Goal: Communication & Community: Answer question/provide support

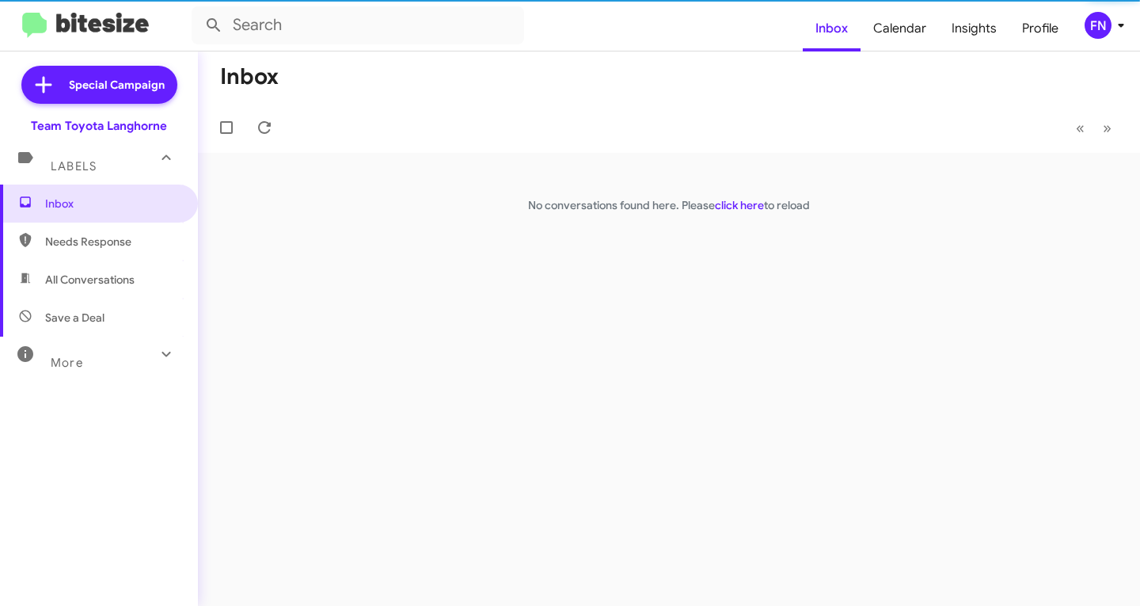
click at [91, 316] on span "Save a Deal" at bounding box center [74, 318] width 59 height 16
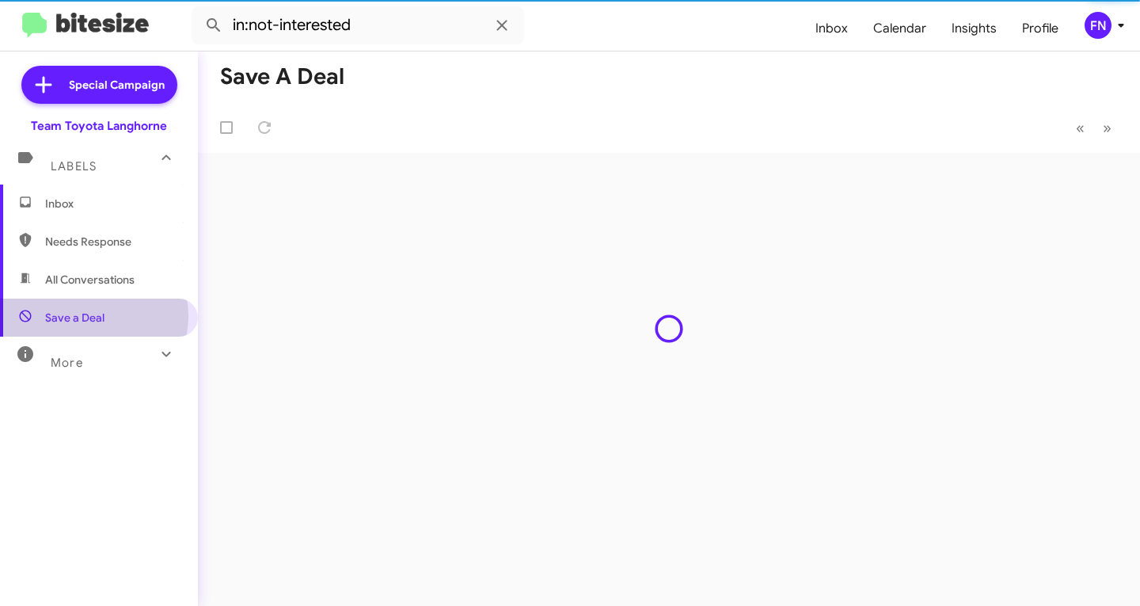
click at [115, 291] on span "All Conversations" at bounding box center [99, 279] width 198 height 38
type input "in:all-conversations"
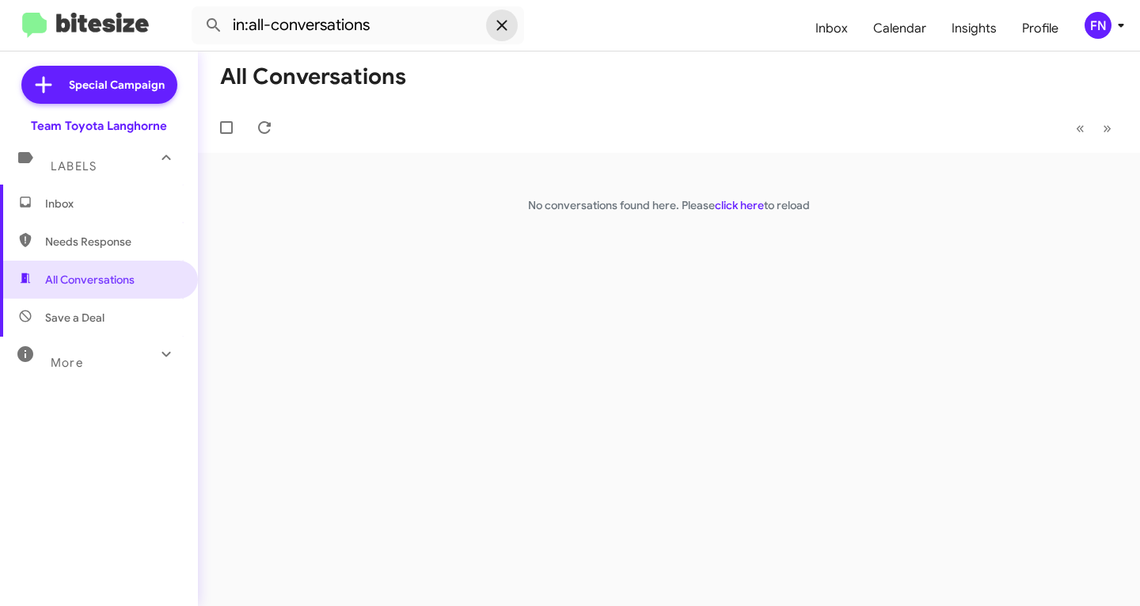
click at [501, 28] on icon at bounding box center [501, 25] width 19 height 19
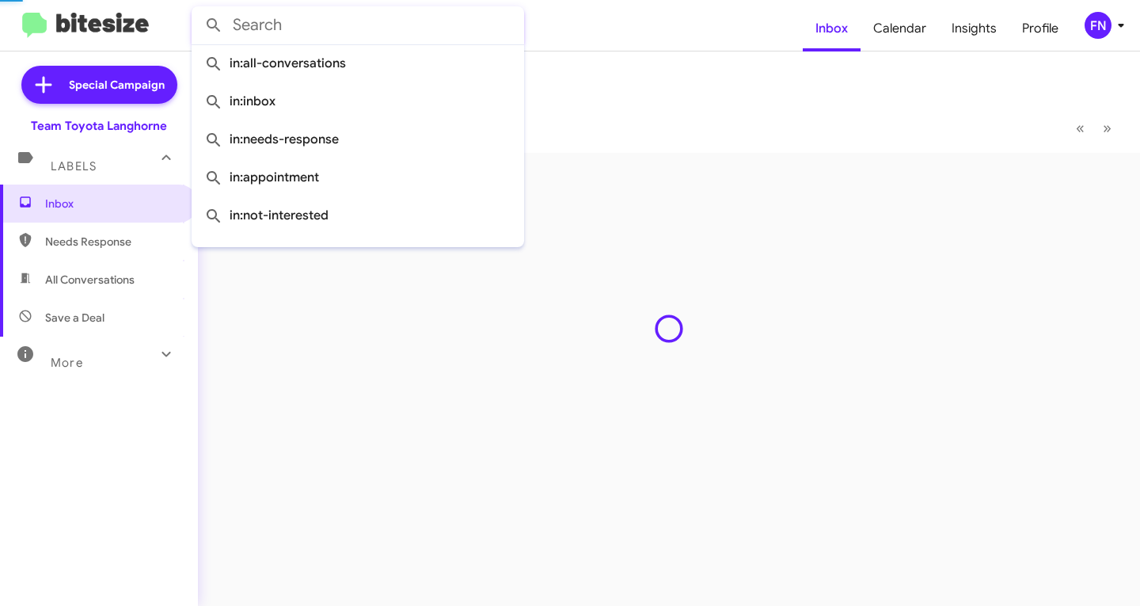
click at [397, 33] on input "text" at bounding box center [358, 25] width 332 height 38
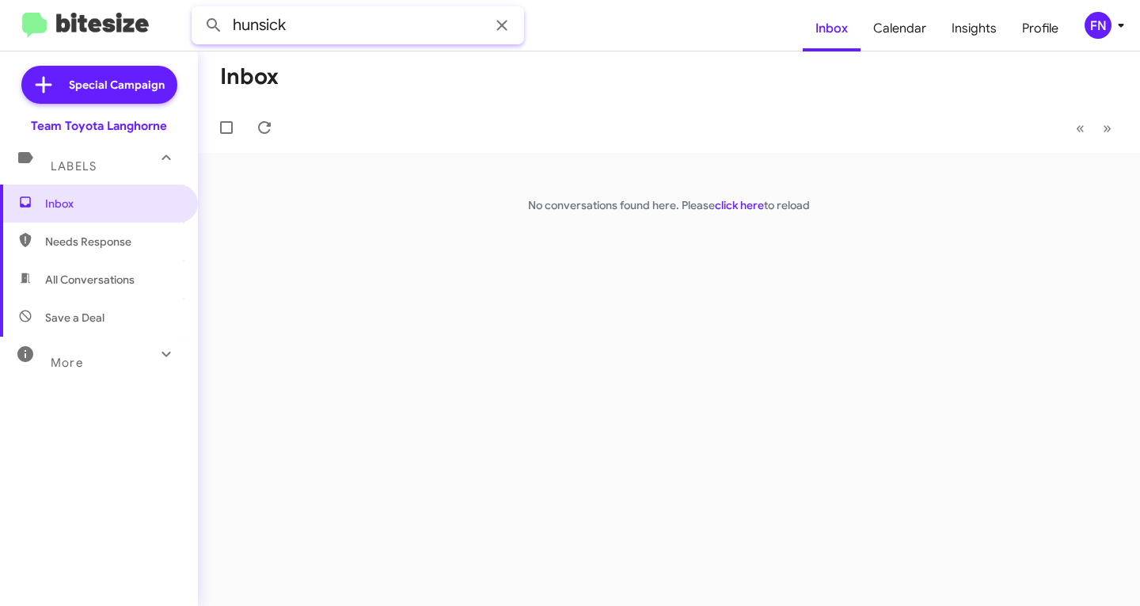
type input "hunsick"
click at [198, 9] on button at bounding box center [214, 25] width 32 height 32
click at [495, 32] on icon at bounding box center [501, 25] width 19 height 19
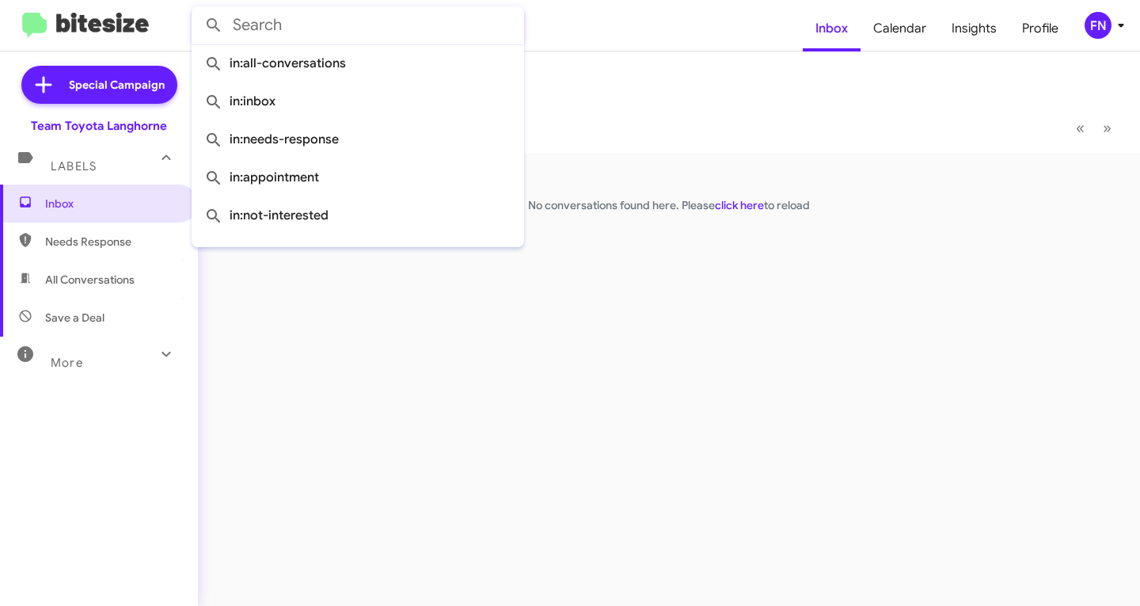
click at [404, 26] on input "text" at bounding box center [358, 25] width 332 height 38
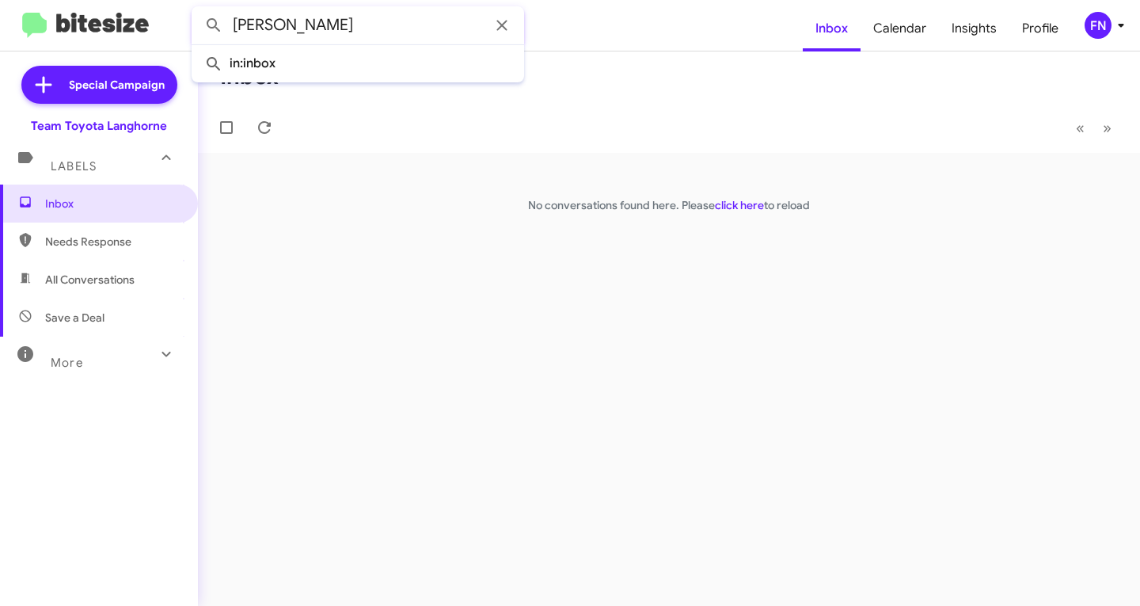
click at [198, 9] on button at bounding box center [214, 25] width 32 height 32
click at [99, 265] on span "All Conversations" at bounding box center [99, 279] width 198 height 38
type input "in:all-conversations"
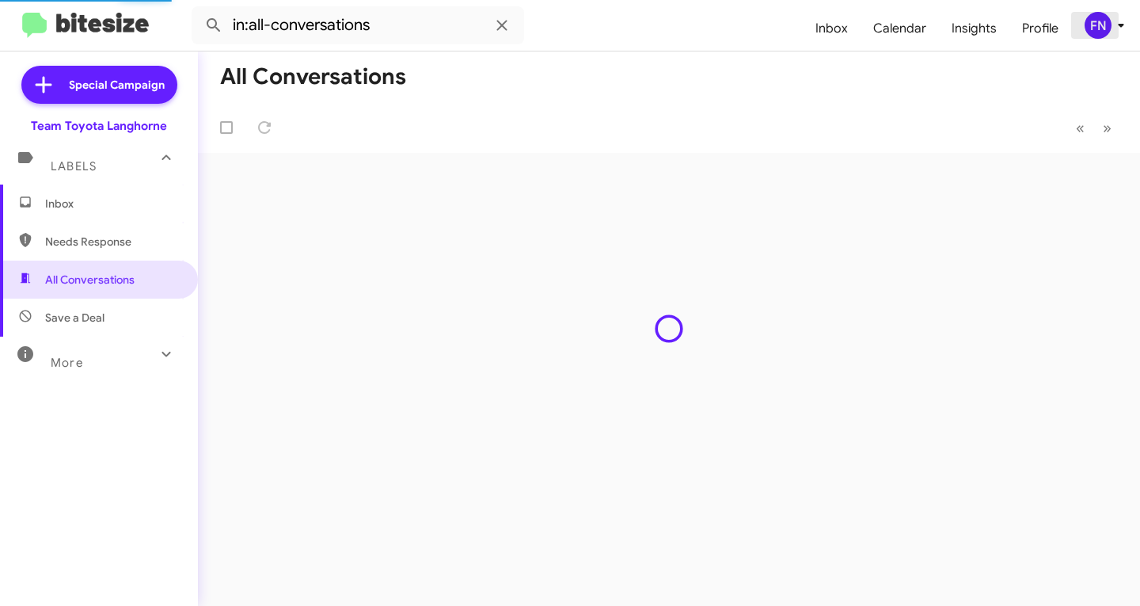
click at [1099, 19] on div "FN" at bounding box center [1097, 25] width 27 height 27
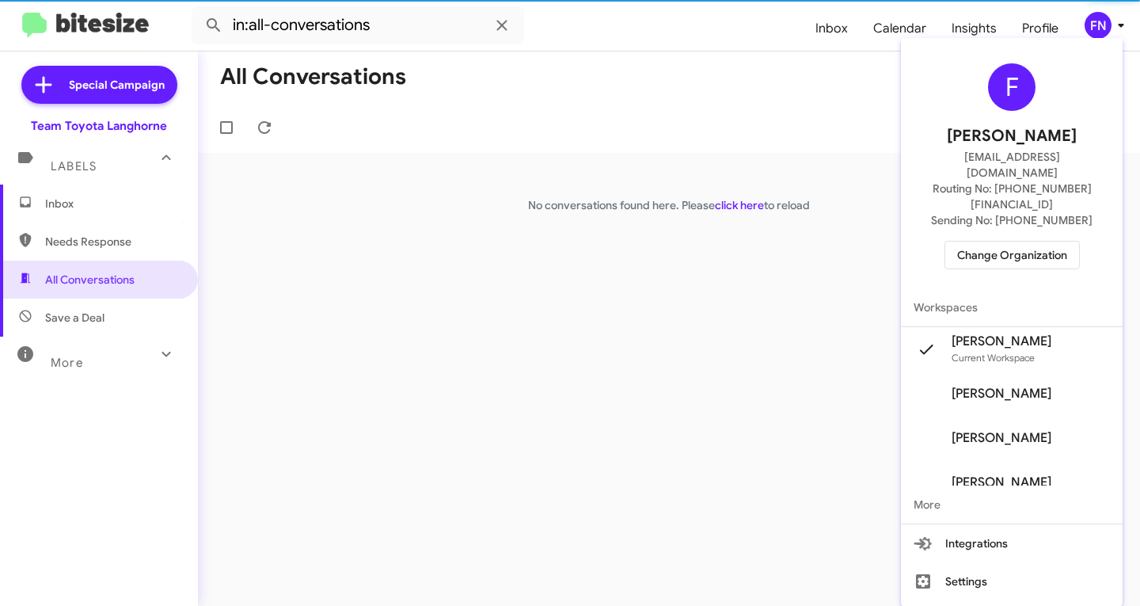
click at [1007, 371] on span "Felicia Nazario's" at bounding box center [1012, 393] width 222 height 44
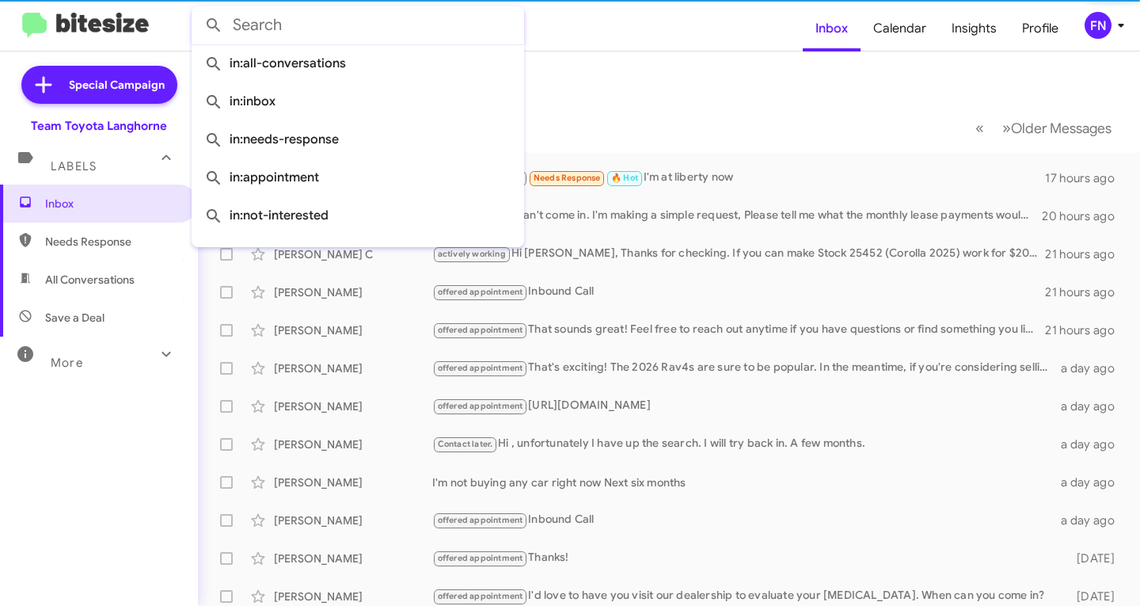
click at [343, 35] on input "text" at bounding box center [358, 25] width 332 height 38
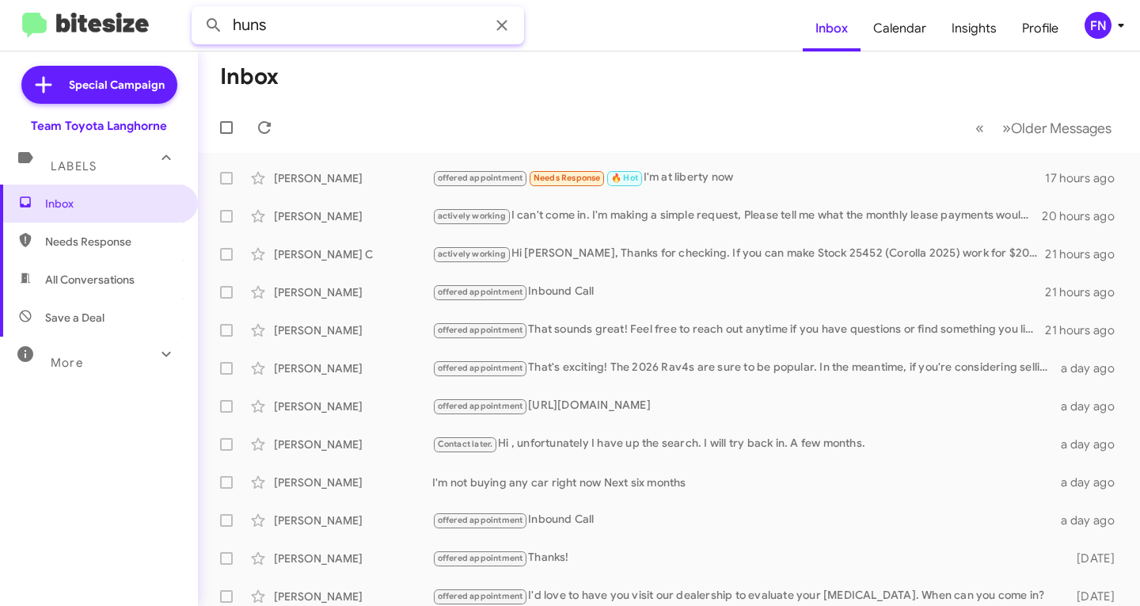
click at [198, 9] on button at bounding box center [214, 25] width 32 height 32
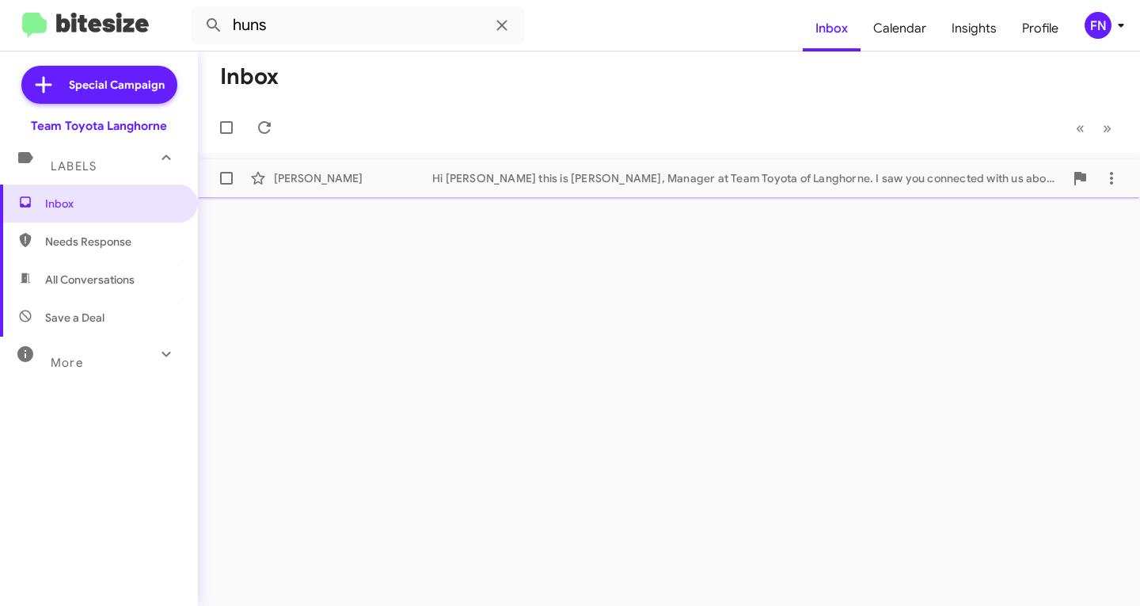
click at [339, 176] on div "Bob Hunsicker" at bounding box center [353, 178] width 158 height 16
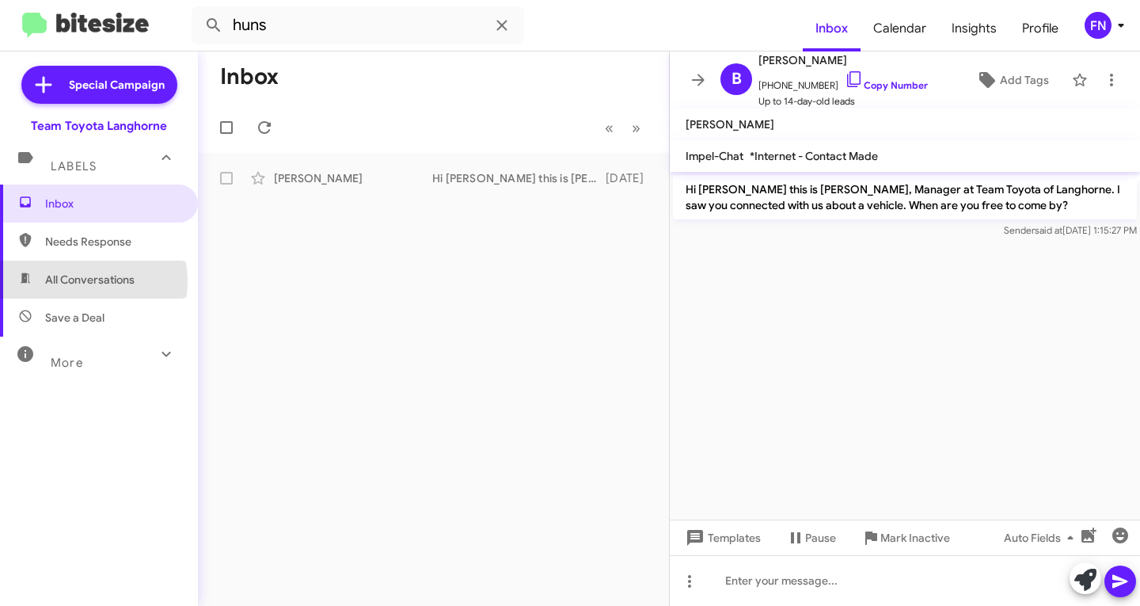
click at [77, 281] on span "All Conversations" at bounding box center [89, 280] width 89 height 16
type input "in:all-conversations"
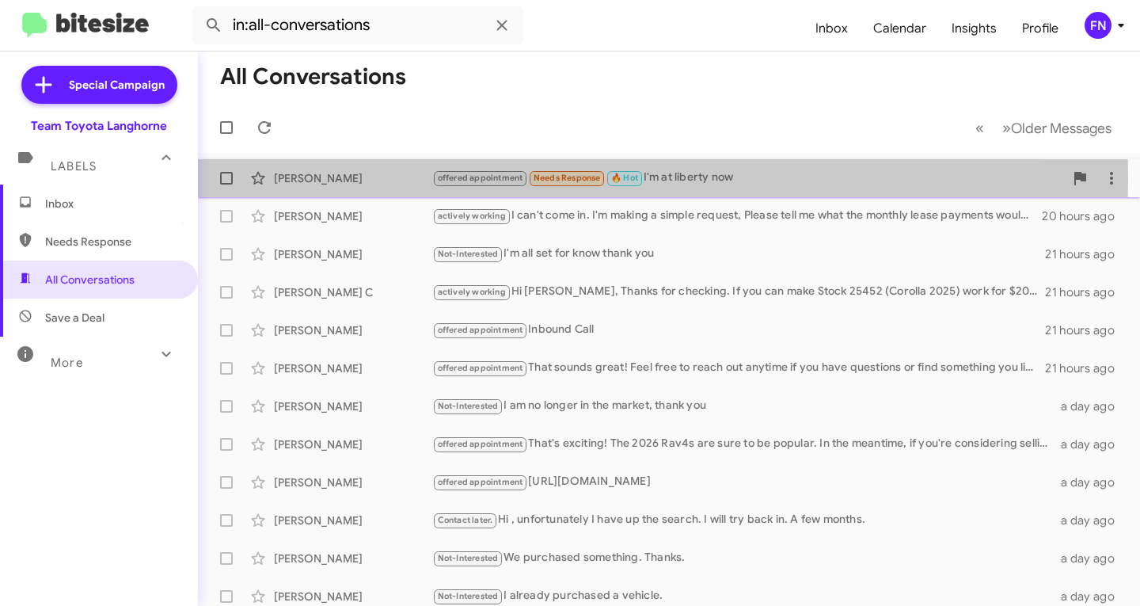
click at [382, 179] on div "Jeff Avery" at bounding box center [353, 178] width 158 height 16
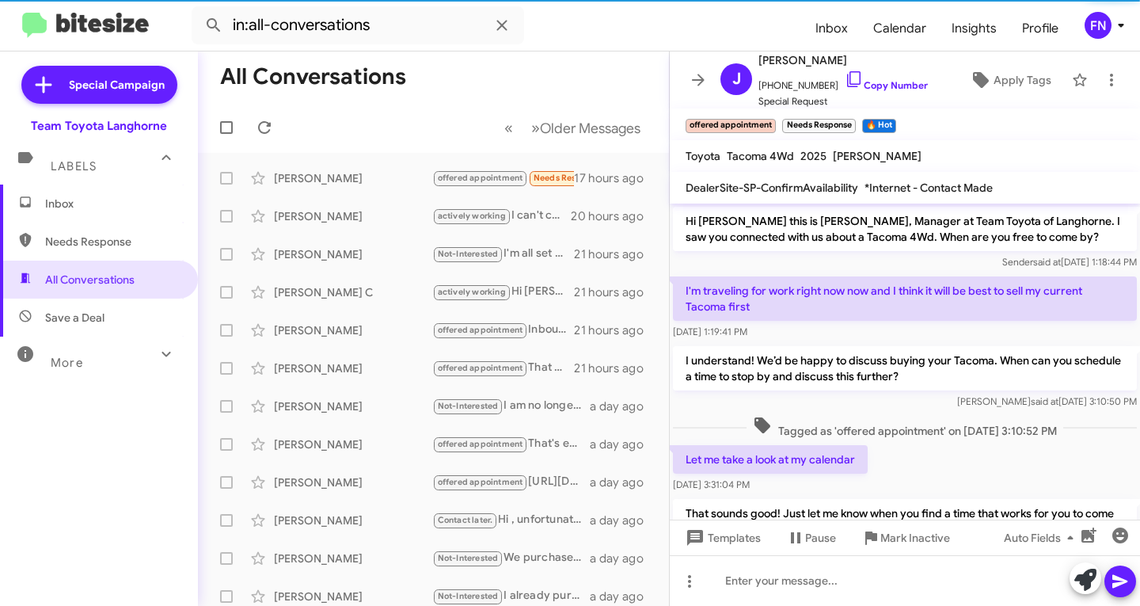
scroll to position [592, 0]
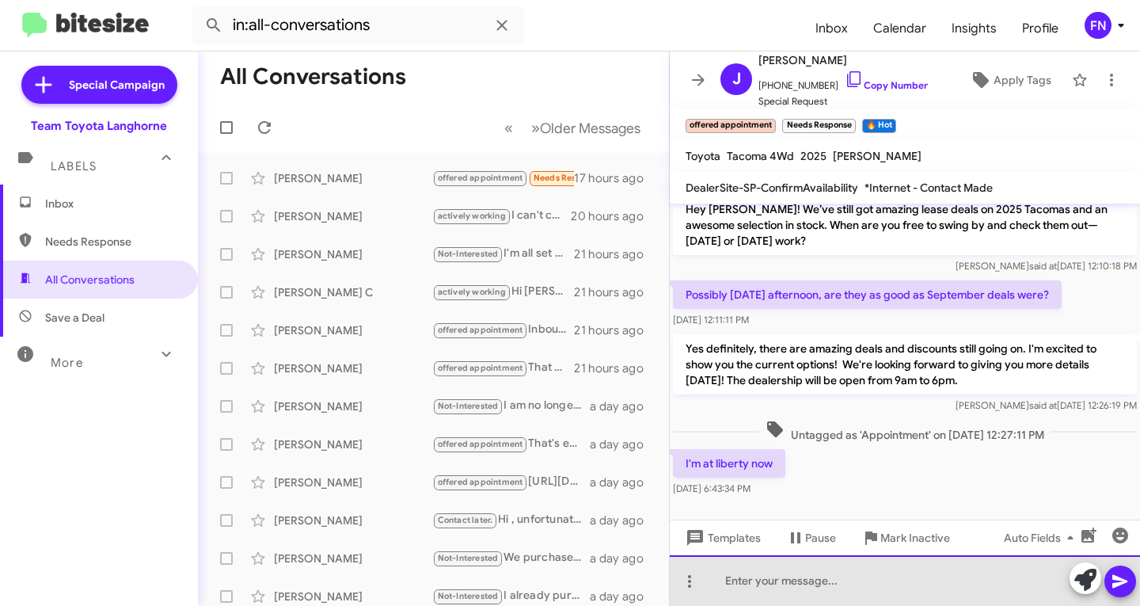
click at [799, 576] on div at bounding box center [905, 580] width 470 height 51
click at [810, 571] on div at bounding box center [905, 580] width 470 height 51
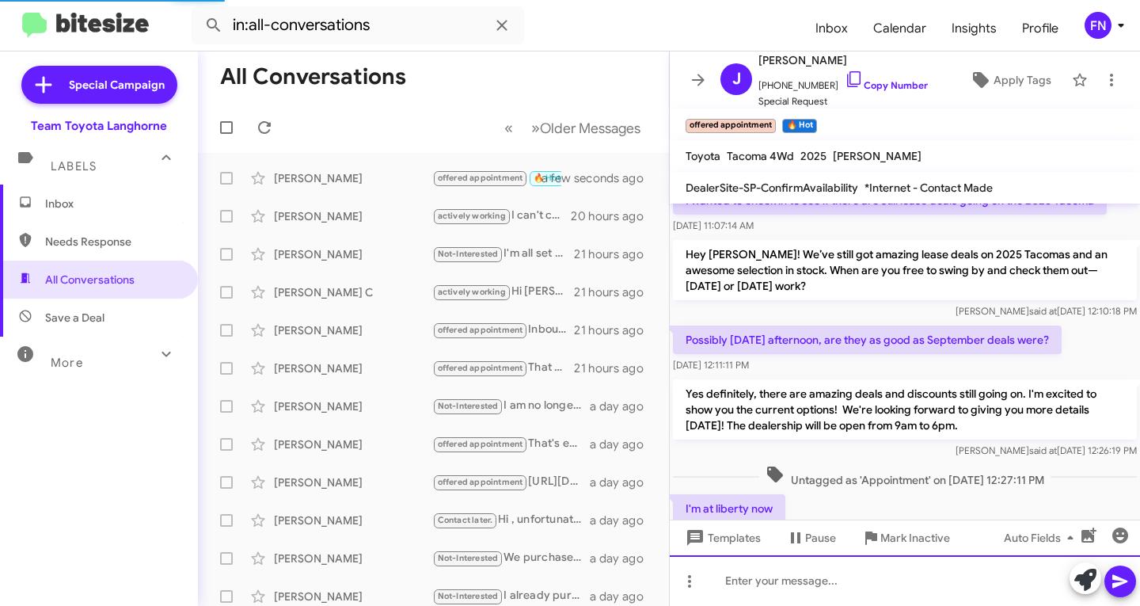
scroll to position [682, 0]
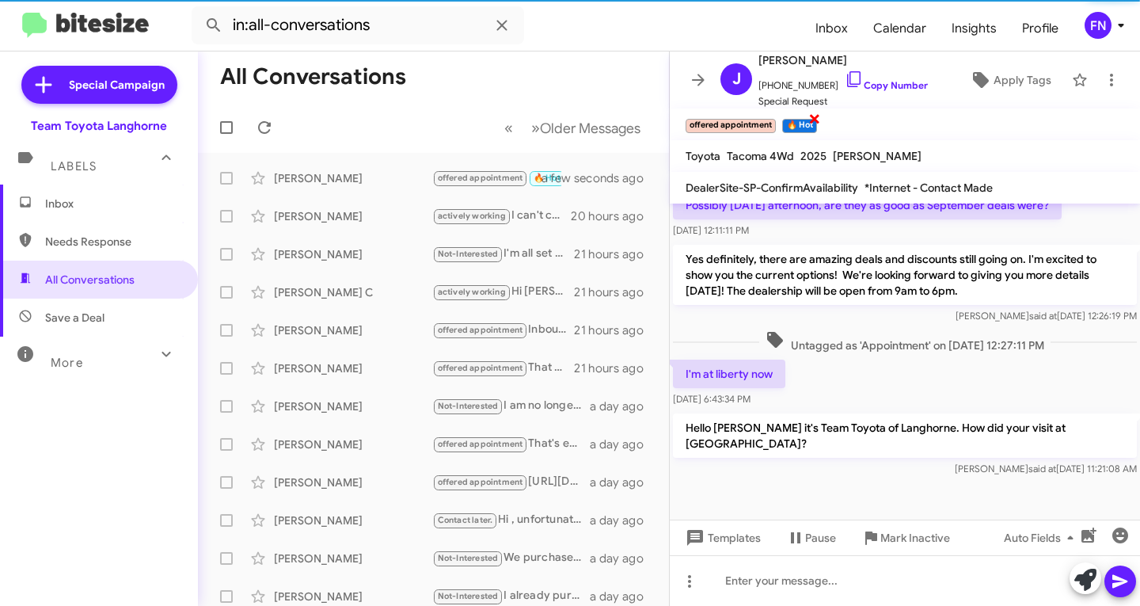
click at [811, 123] on span "×" at bounding box center [814, 117] width 13 height 19
click at [134, 197] on span "Inbox" at bounding box center [112, 204] width 135 height 16
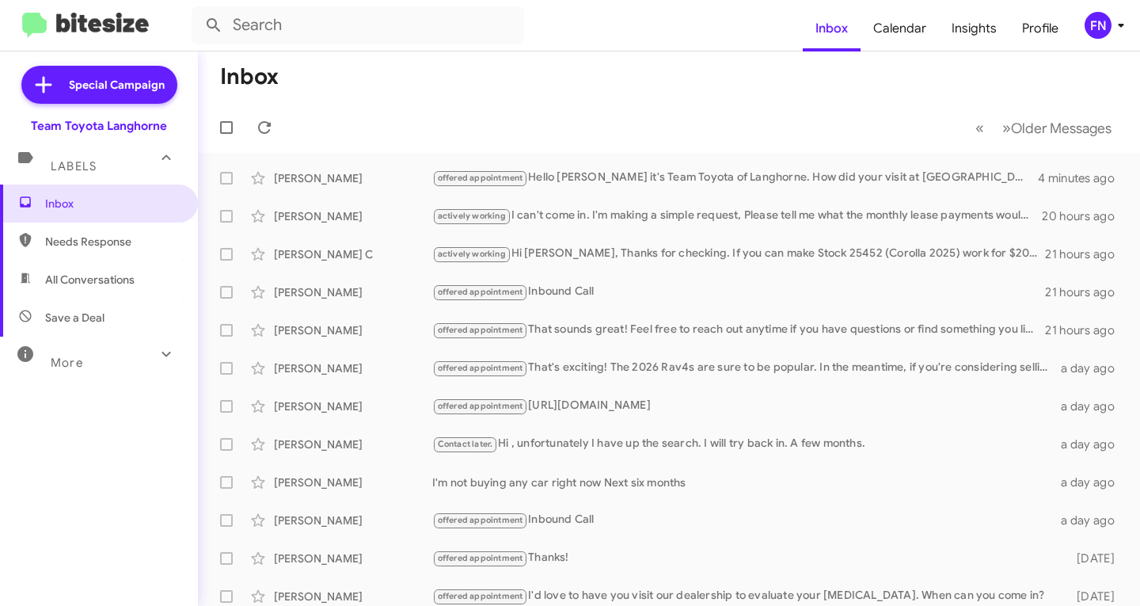
click at [539, 29] on form at bounding box center [497, 25] width 611 height 38
click at [380, 28] on input "text" at bounding box center [358, 25] width 332 height 38
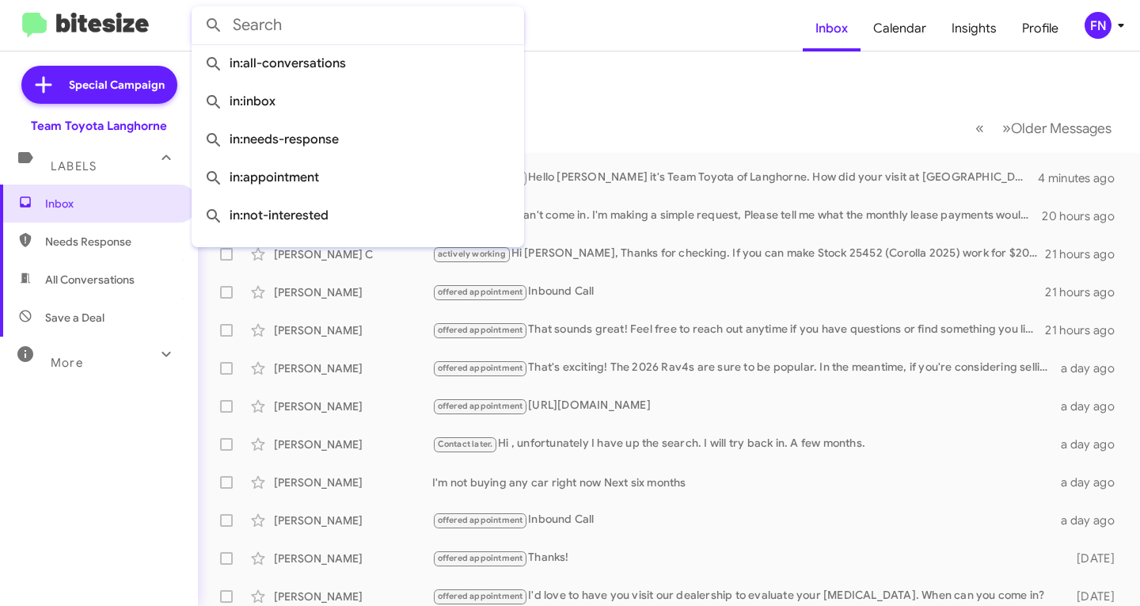
type input "c"
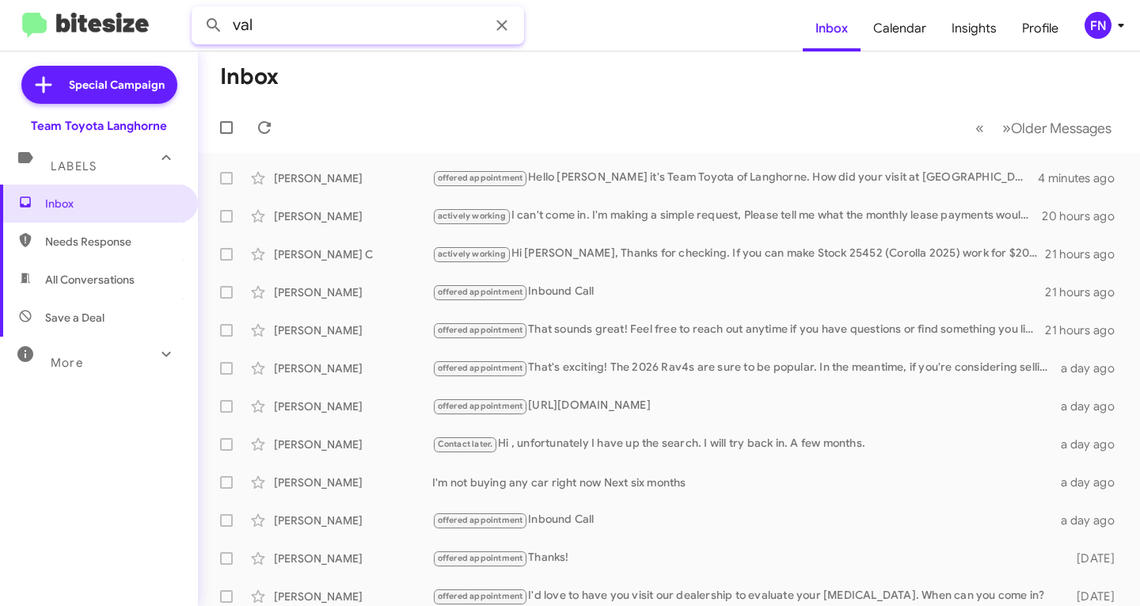
click at [198, 9] on button at bounding box center [214, 25] width 32 height 32
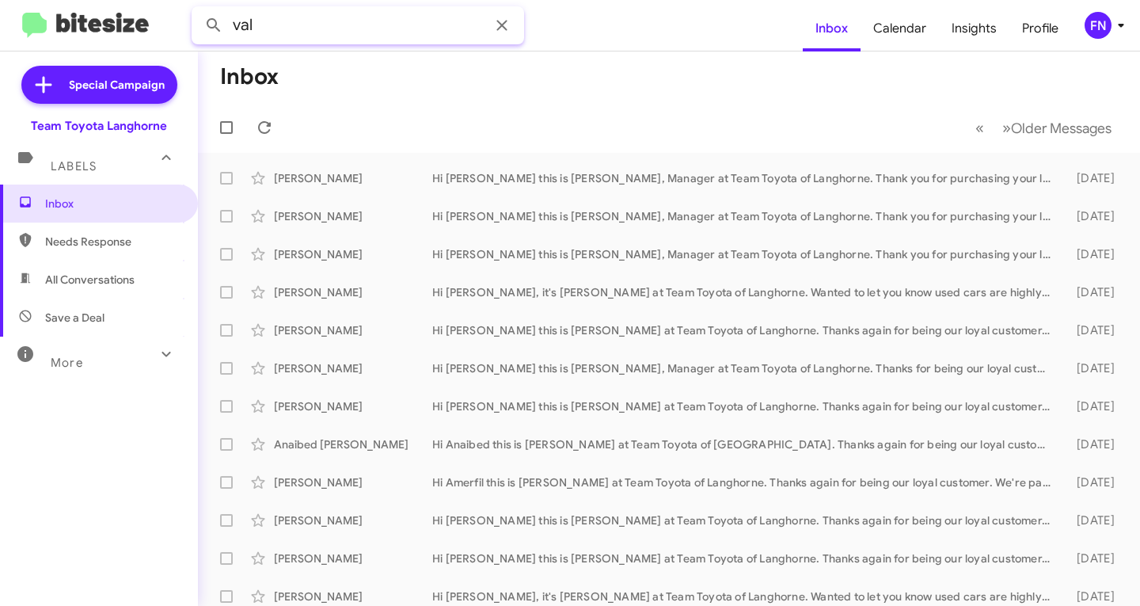
click at [385, 14] on input "val" at bounding box center [358, 25] width 332 height 38
click at [384, 14] on input "val" at bounding box center [358, 25] width 332 height 38
click at [198, 9] on button at bounding box center [214, 25] width 32 height 32
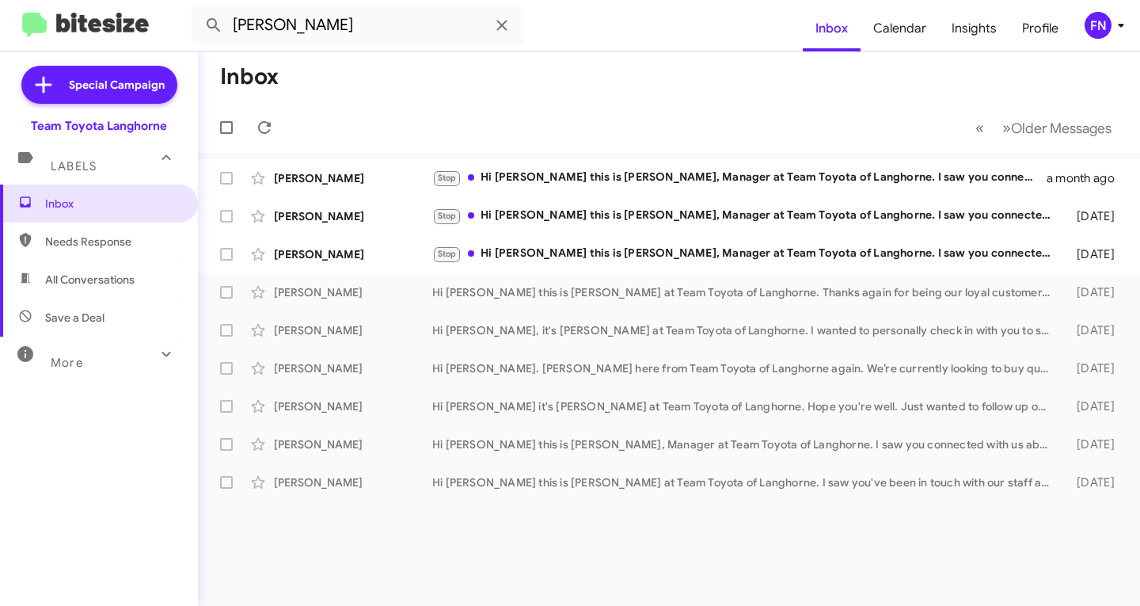
click at [136, 298] on span "Save a Deal" at bounding box center [99, 317] width 198 height 38
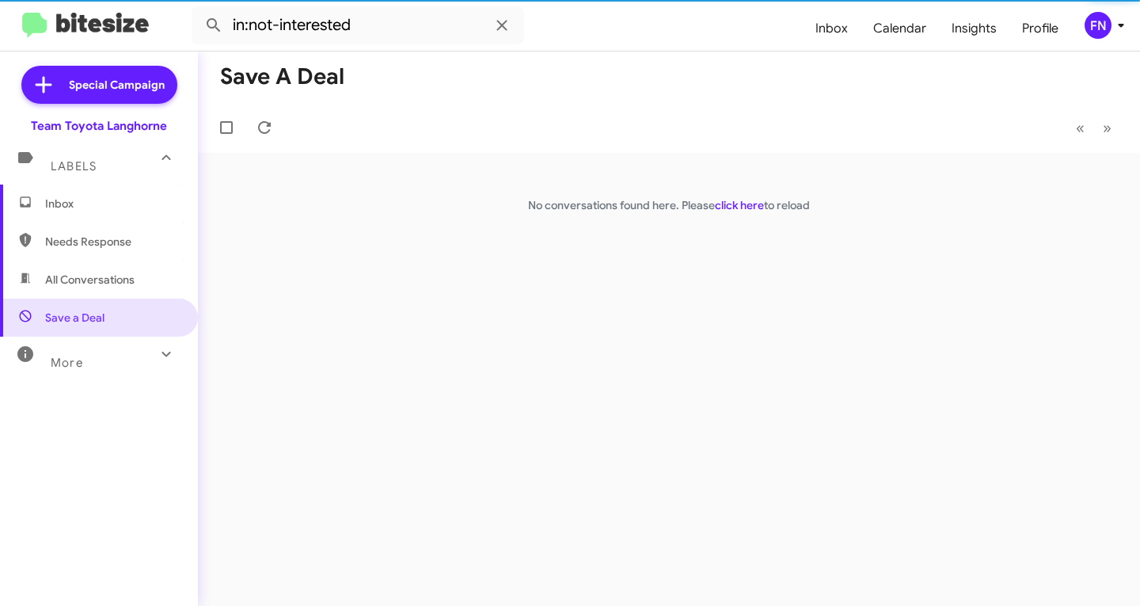
click at [139, 286] on span "All Conversations" at bounding box center [99, 279] width 198 height 38
type input "in:all-conversations"
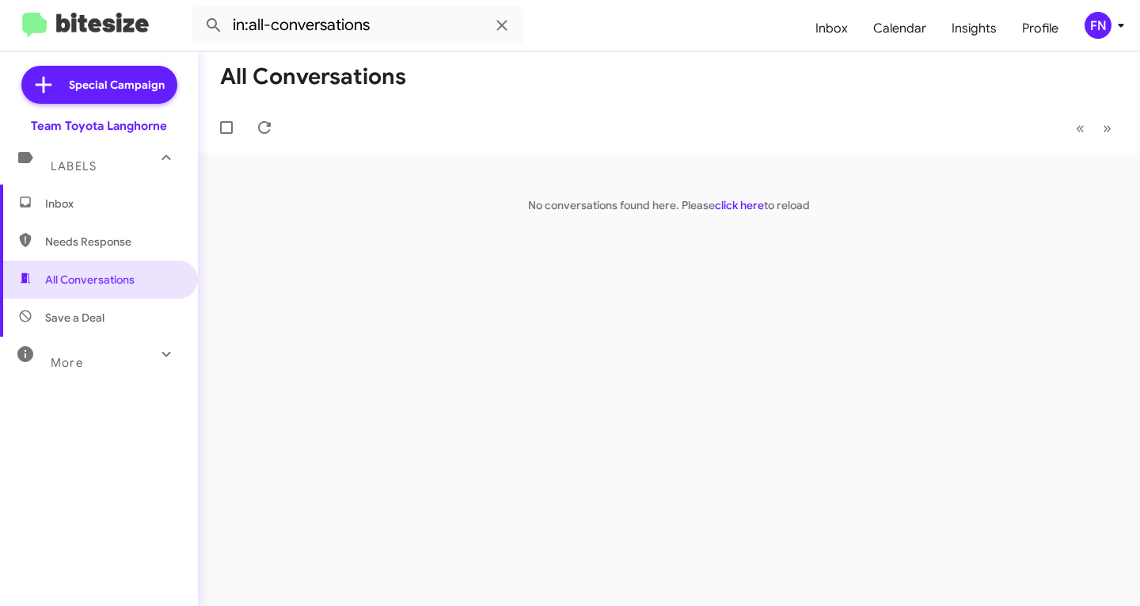
click at [1094, 38] on div "FN" at bounding box center [1097, 25] width 27 height 27
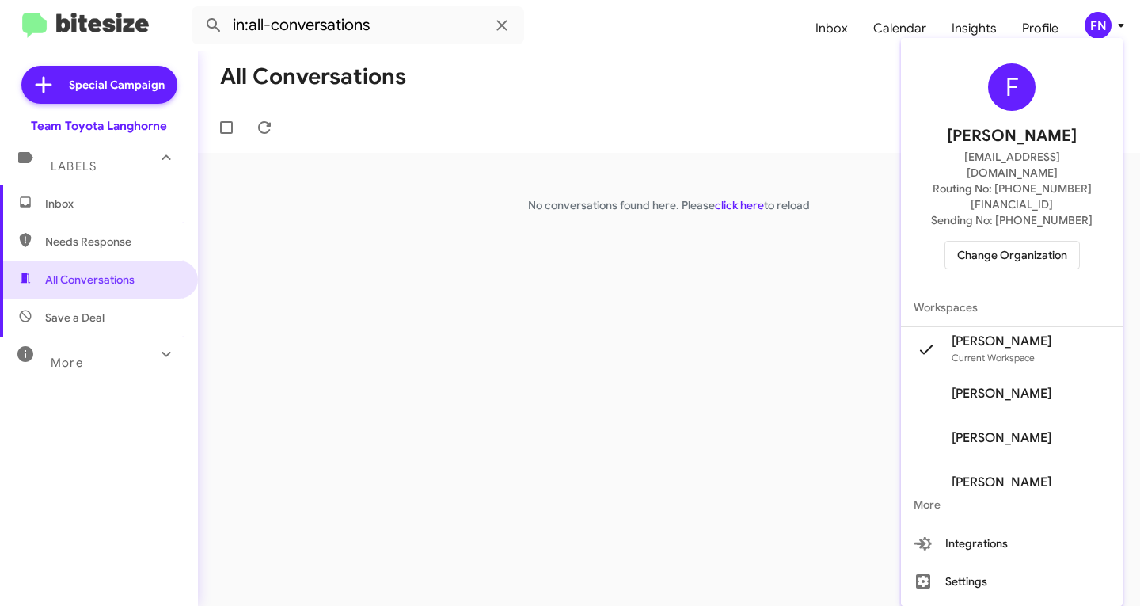
click at [1024, 333] on div "Felicia Nazario's Current Workspace" at bounding box center [1002, 349] width 100 height 32
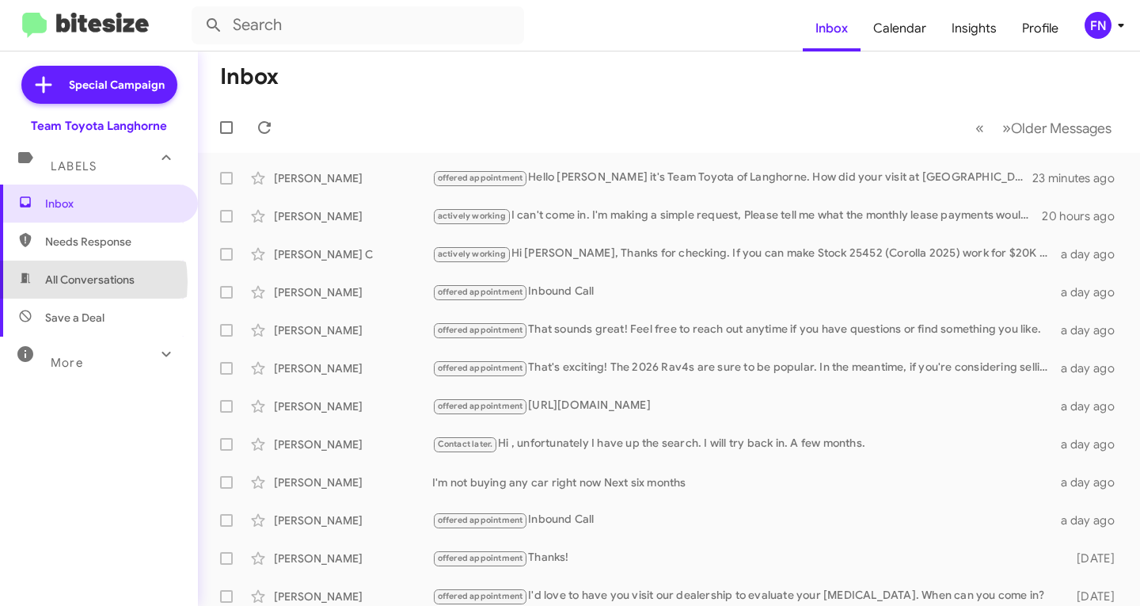
click at [61, 282] on span "All Conversations" at bounding box center [89, 280] width 89 height 16
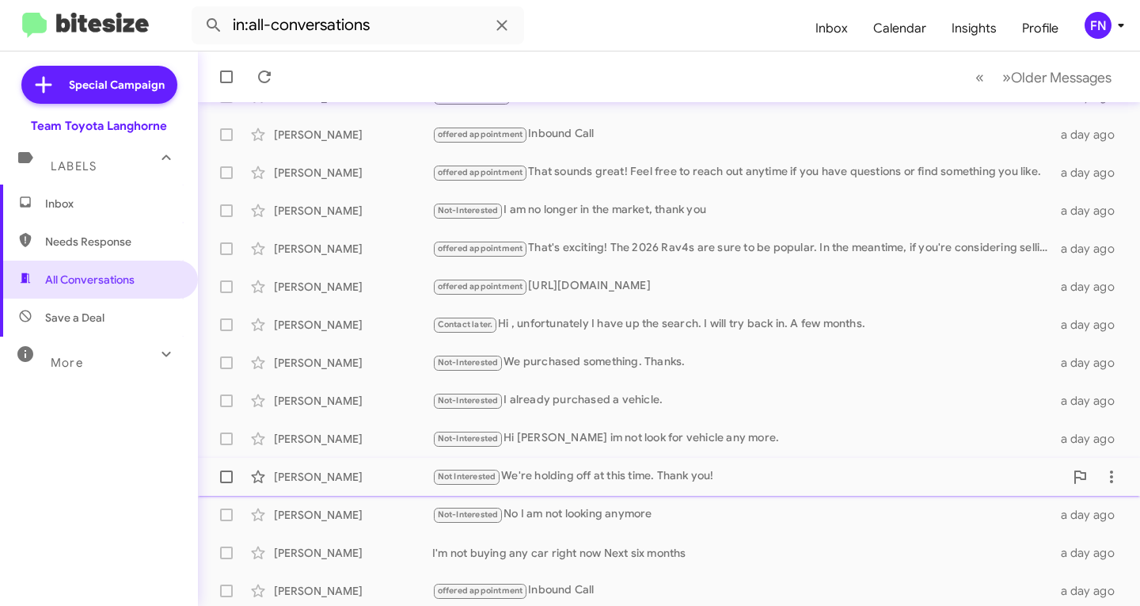
scroll to position [313, 0]
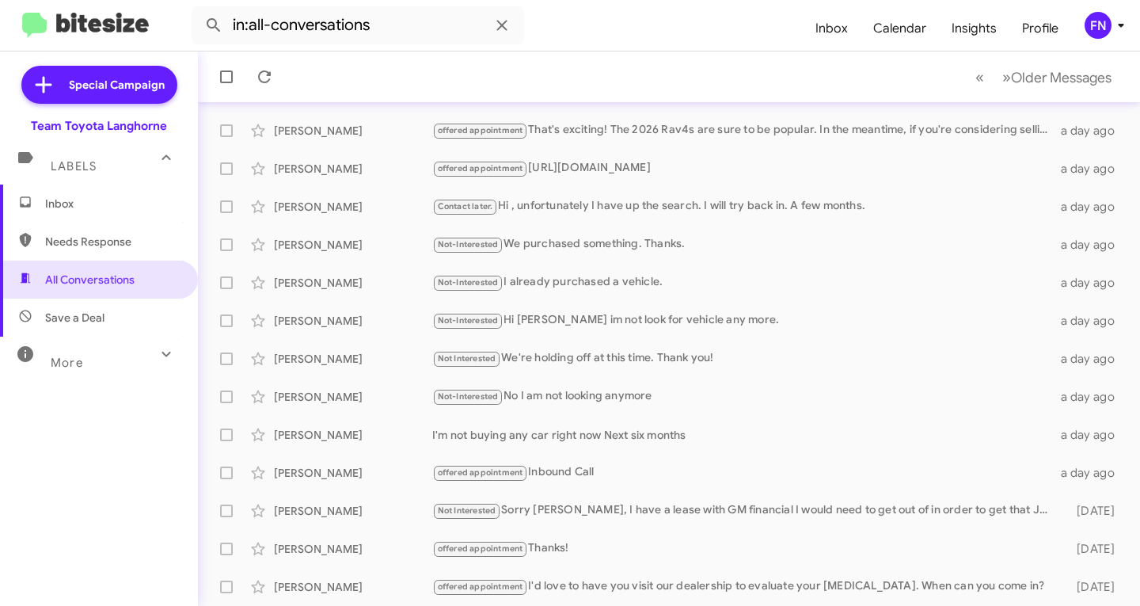
click at [165, 246] on span "Needs Response" at bounding box center [112, 242] width 135 height 16
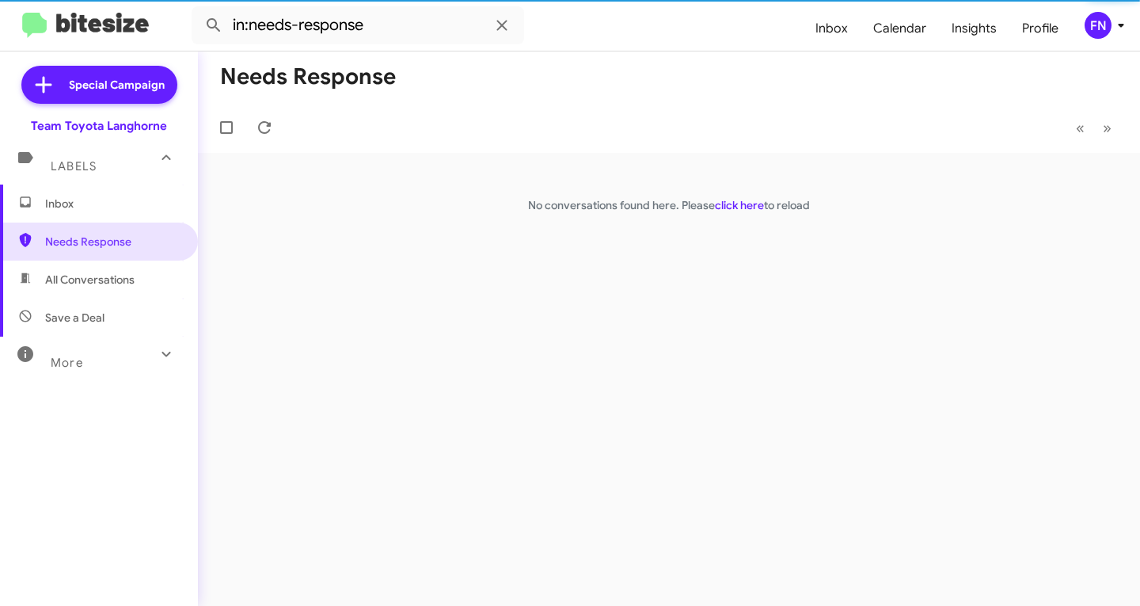
click at [135, 322] on span "Save a Deal" at bounding box center [99, 317] width 198 height 38
type input "in:not-interested"
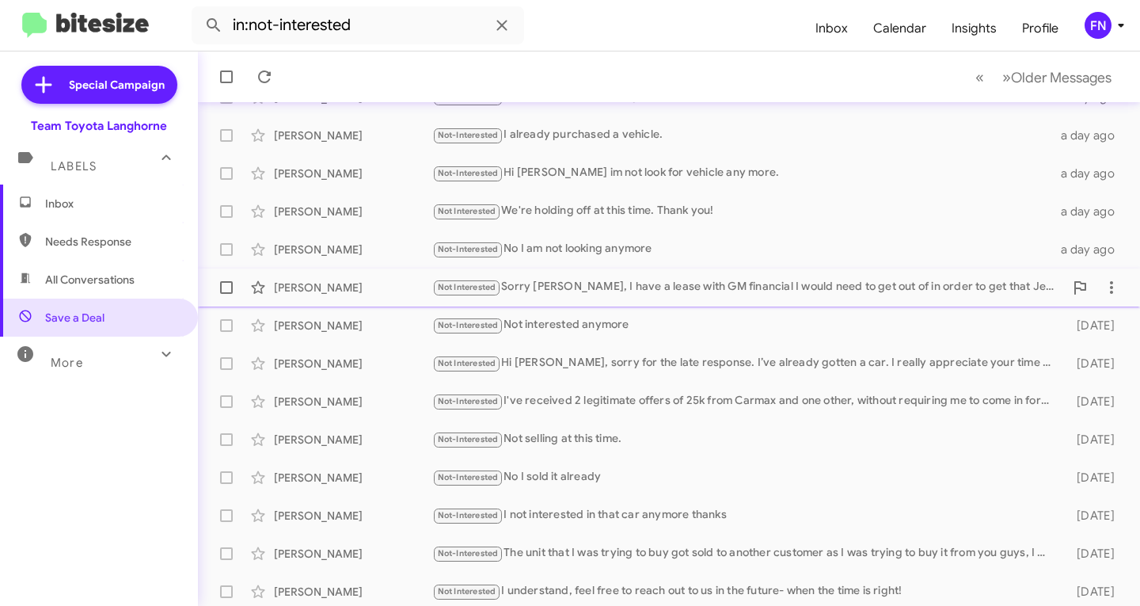
scroll to position [313, 0]
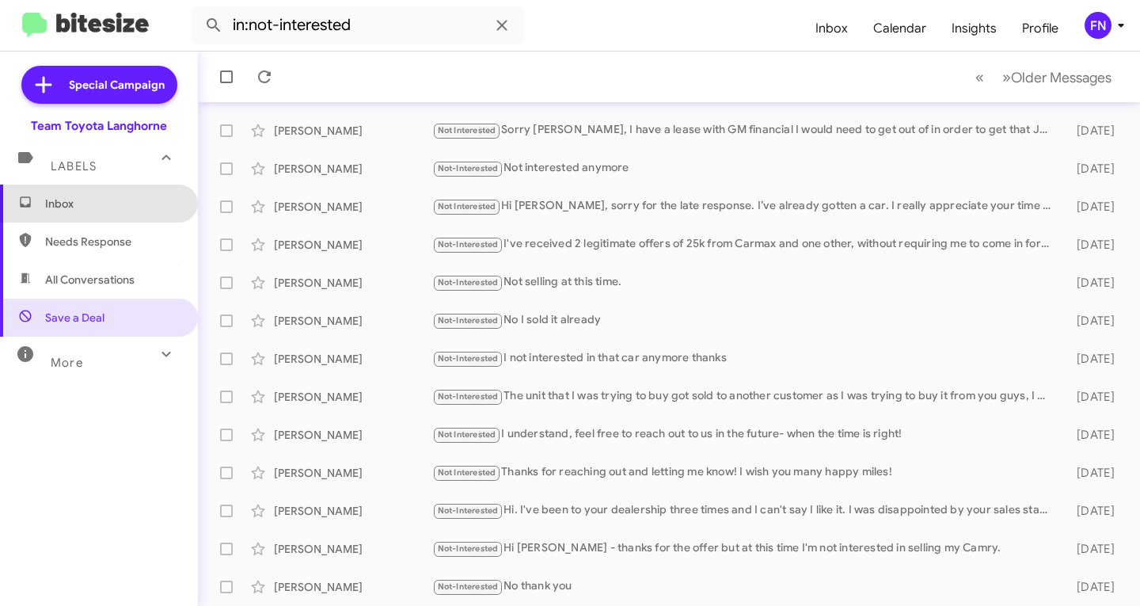
click at [112, 193] on span "Inbox" at bounding box center [99, 203] width 198 height 38
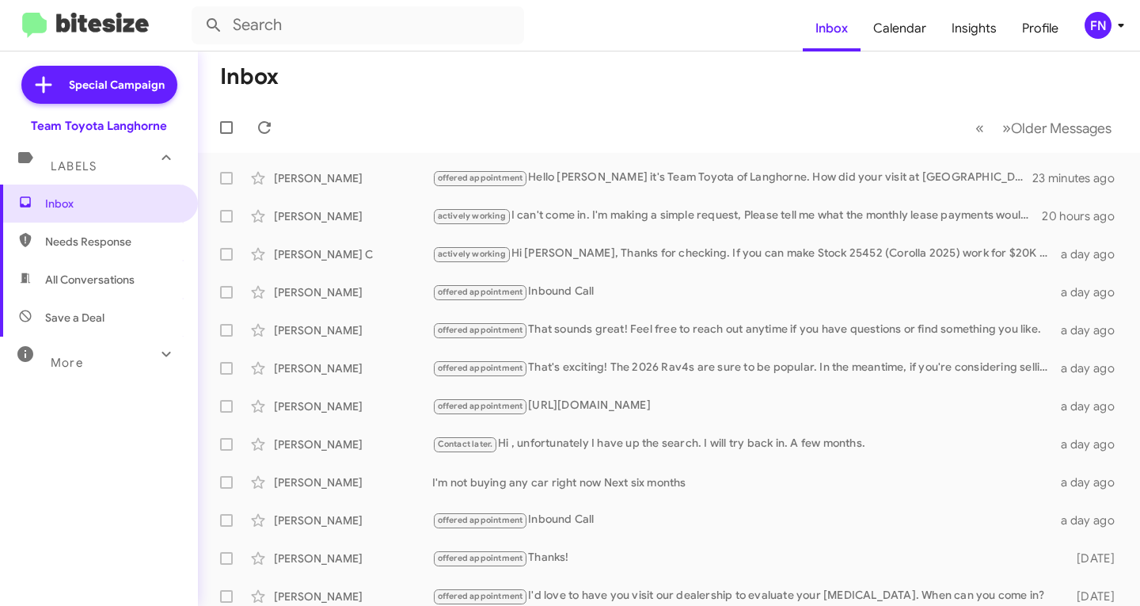
click at [1098, 23] on div "FN" at bounding box center [1097, 25] width 27 height 27
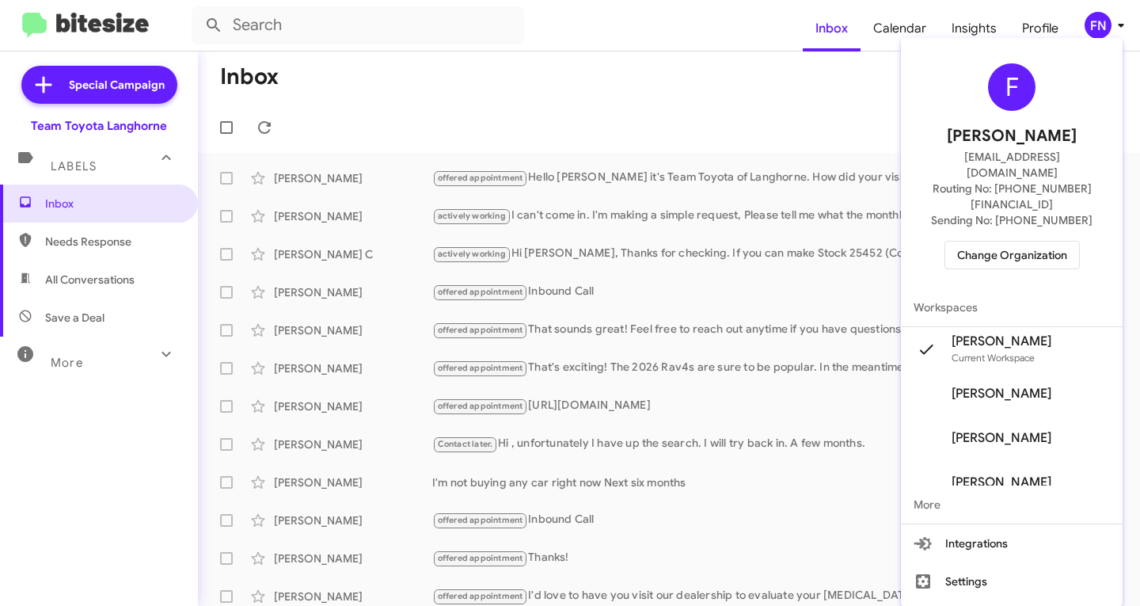
click at [1041, 241] on button "Change Organization" at bounding box center [1011, 255] width 135 height 28
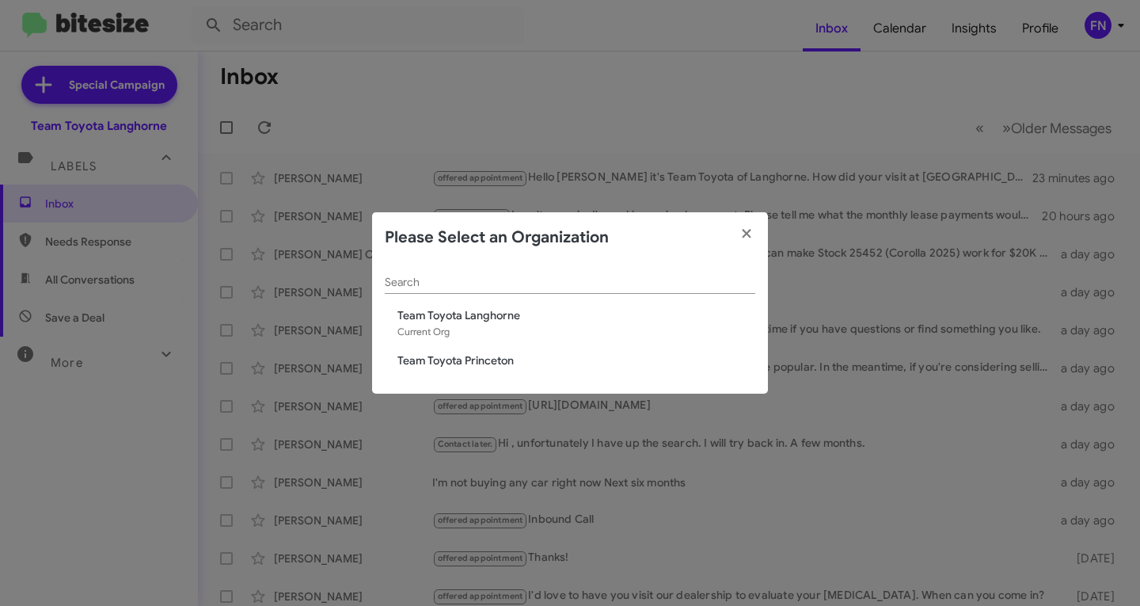
click at [494, 359] on span "Team Toyota Princeton" at bounding box center [576, 360] width 358 height 16
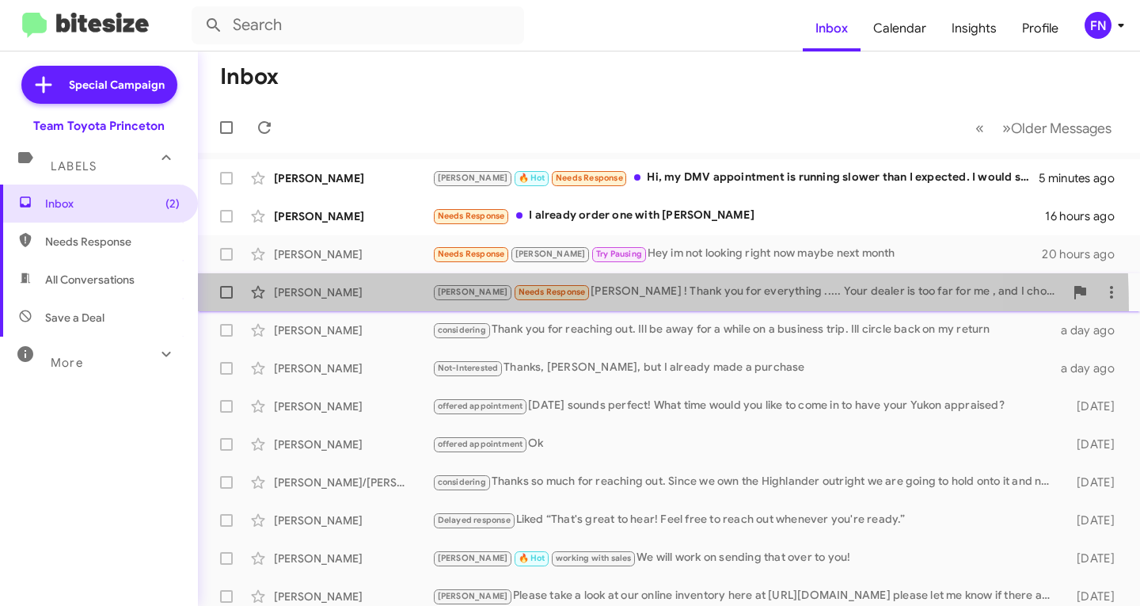
click at [362, 310] on span "[PERSON_NAME] [PERSON_NAME] Needs Response [PERSON_NAME] ! Thank you for everyt…" at bounding box center [669, 292] width 942 height 38
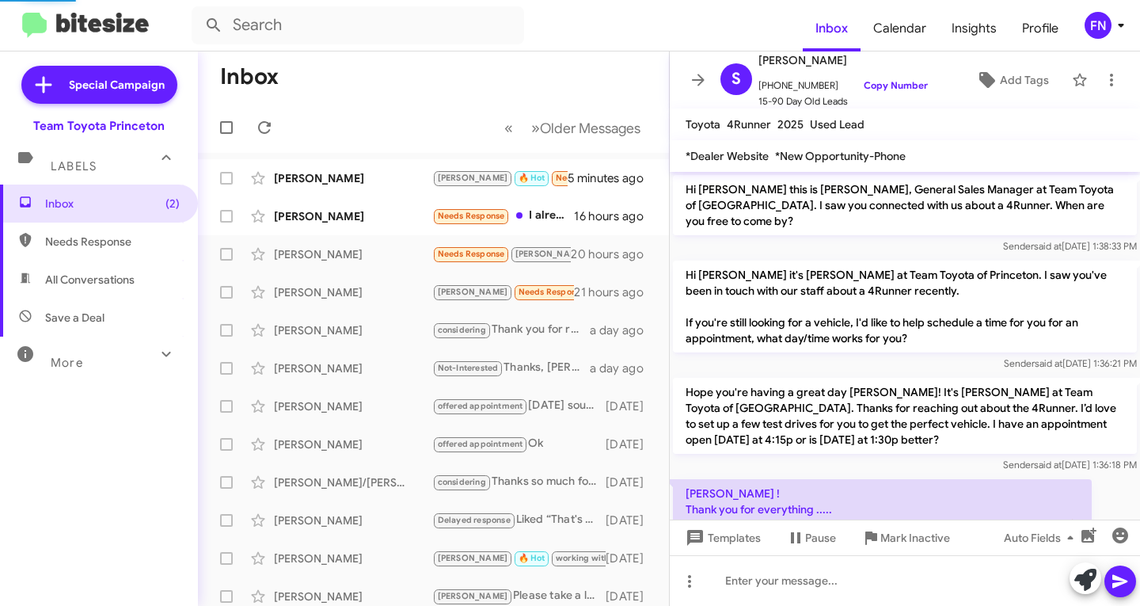
scroll to position [107, 0]
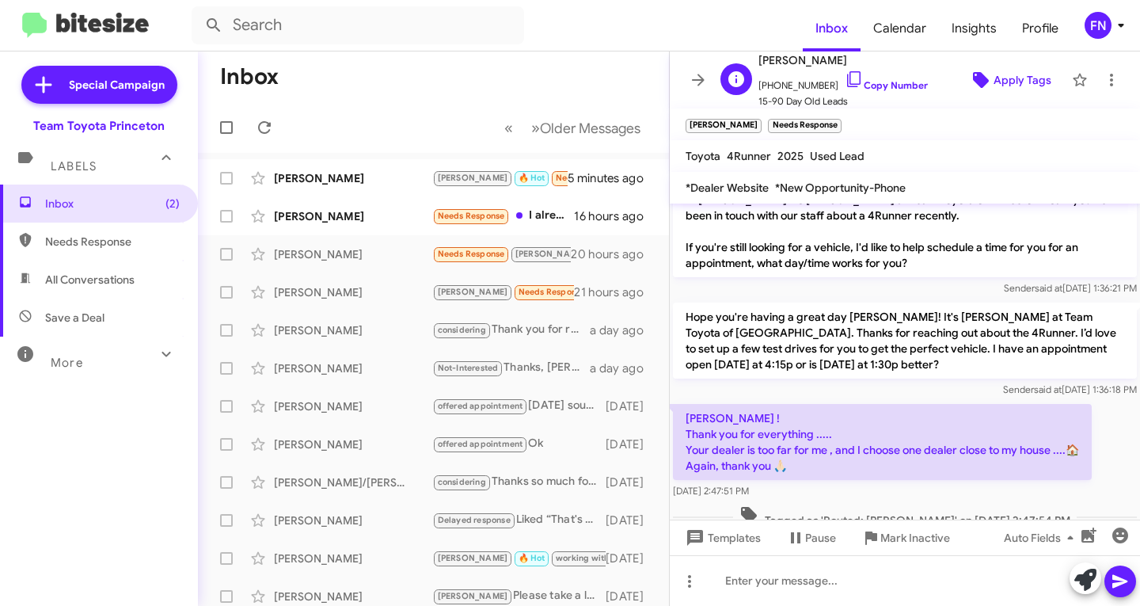
click at [1005, 78] on span "Apply Tags" at bounding box center [1022, 80] width 58 height 28
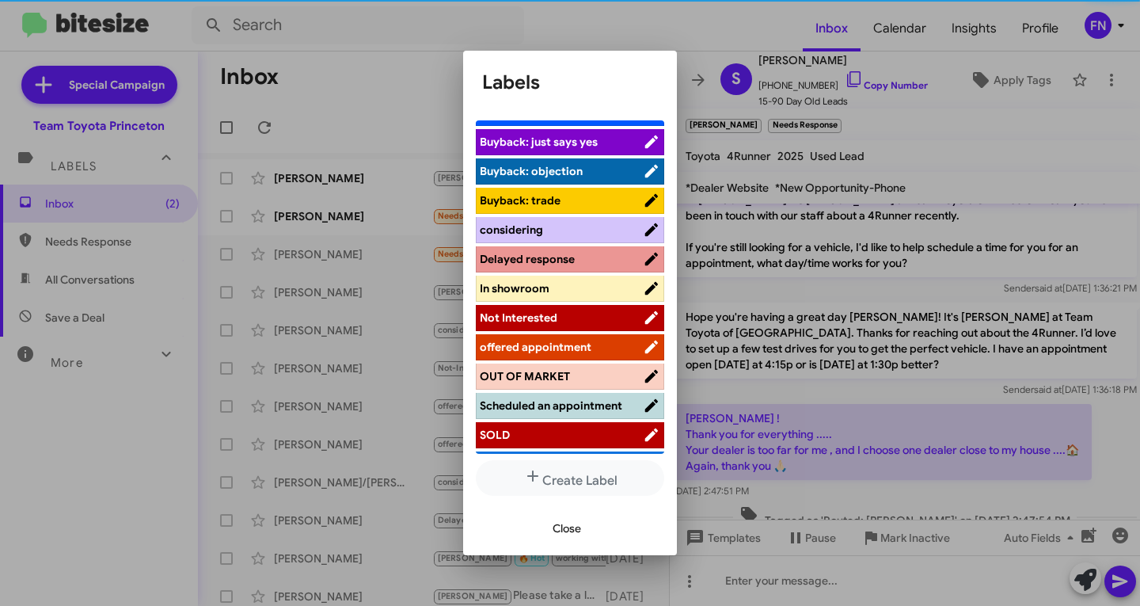
scroll to position [237, 0]
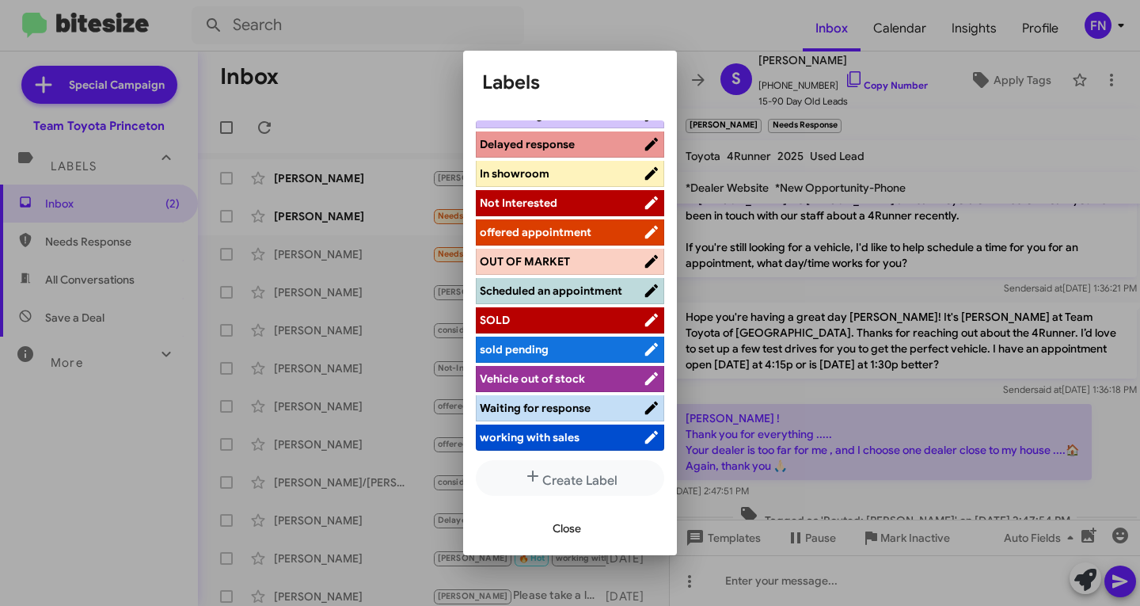
click at [545, 434] on span "working with sales" at bounding box center [530, 437] width 100 height 14
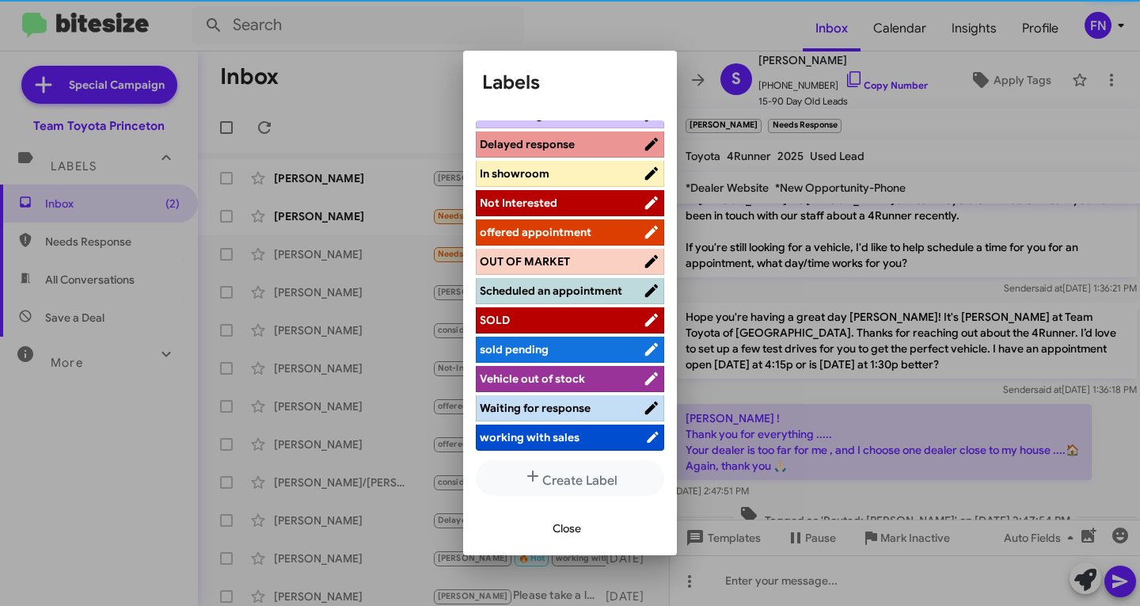
click at [559, 527] on span "Close" at bounding box center [567, 528] width 28 height 28
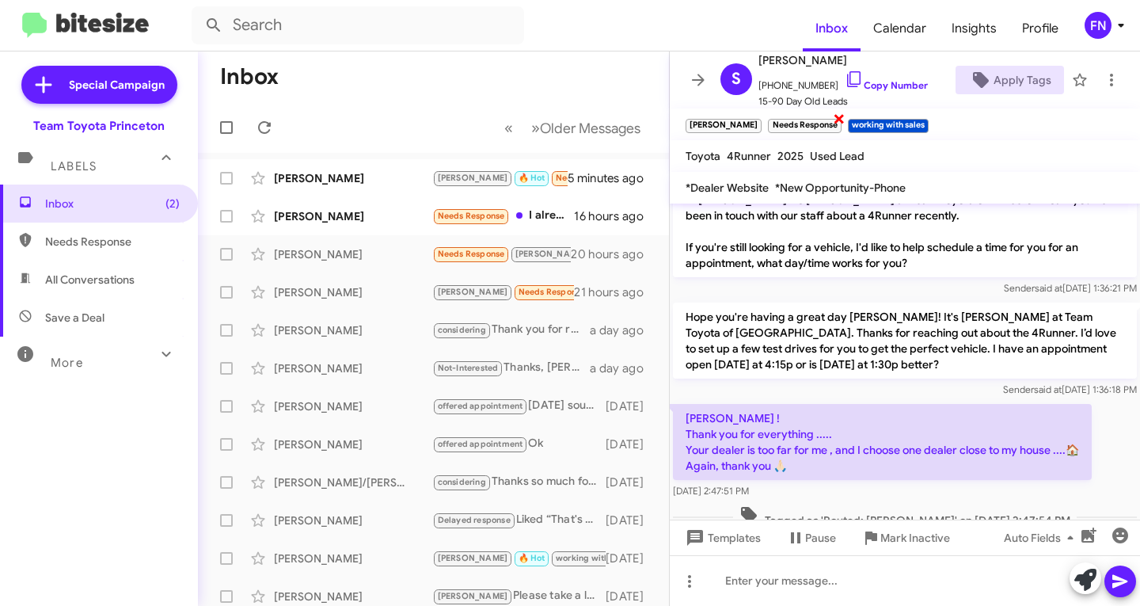
click at [833, 126] on span "×" at bounding box center [839, 117] width 13 height 19
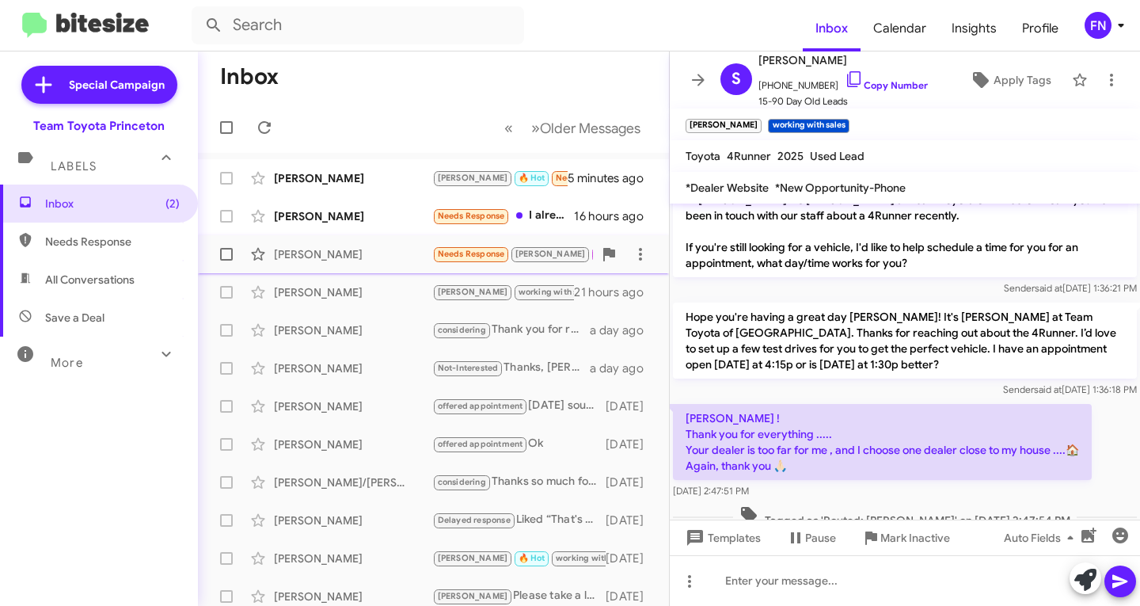
click at [405, 263] on div "[PERSON_NAME] Needs Response [PERSON_NAME] Try Pausing Hey im not looking right…" at bounding box center [434, 254] width 446 height 32
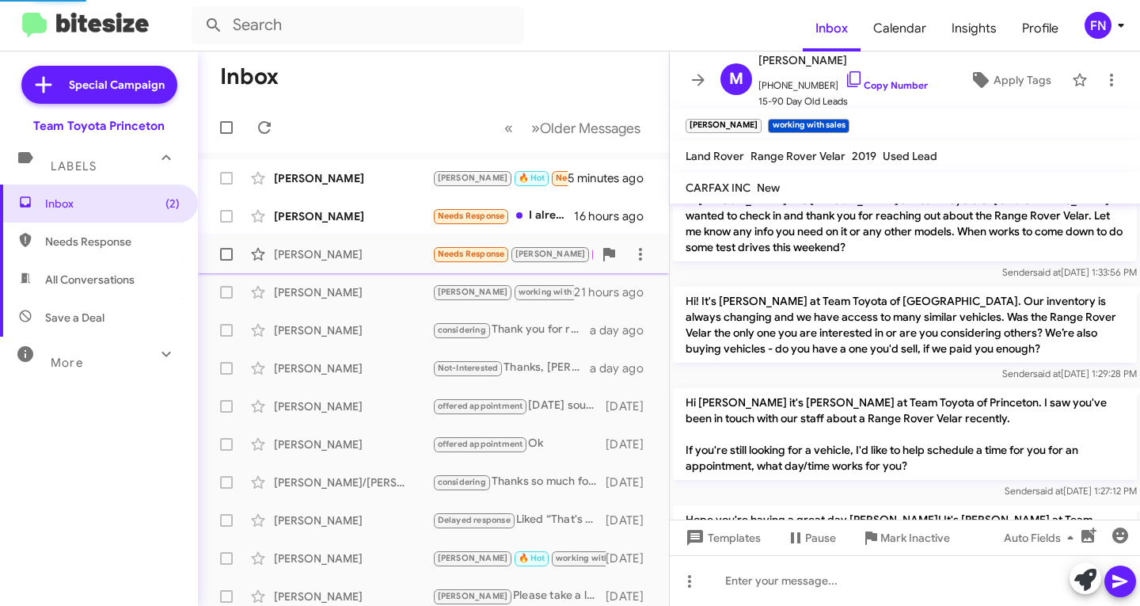
scroll to position [302, 0]
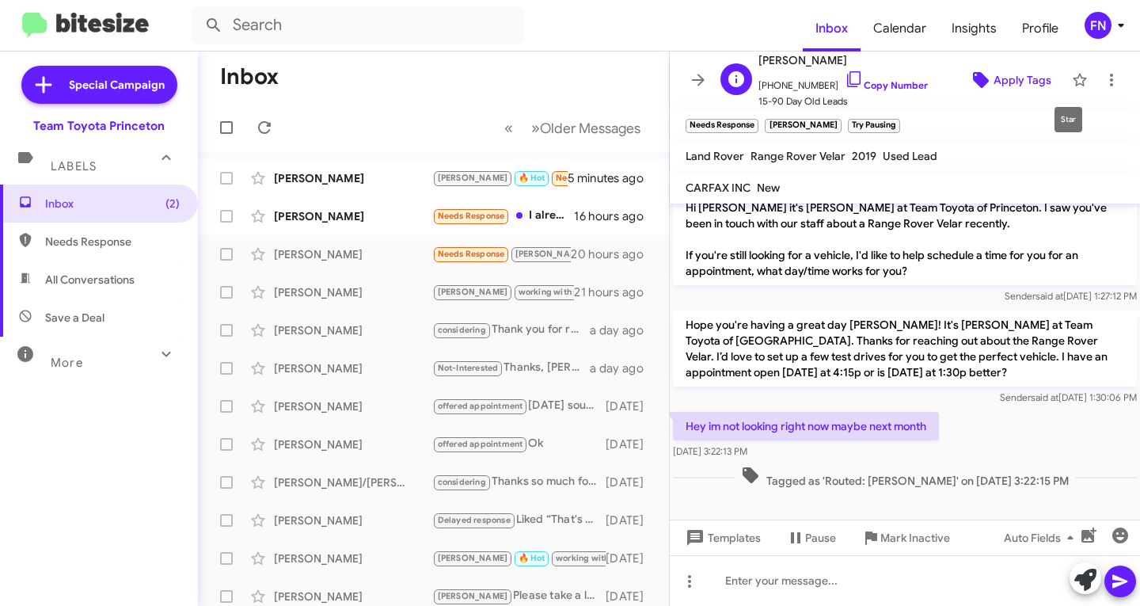
click at [993, 88] on span "Apply Tags" at bounding box center [1022, 80] width 58 height 28
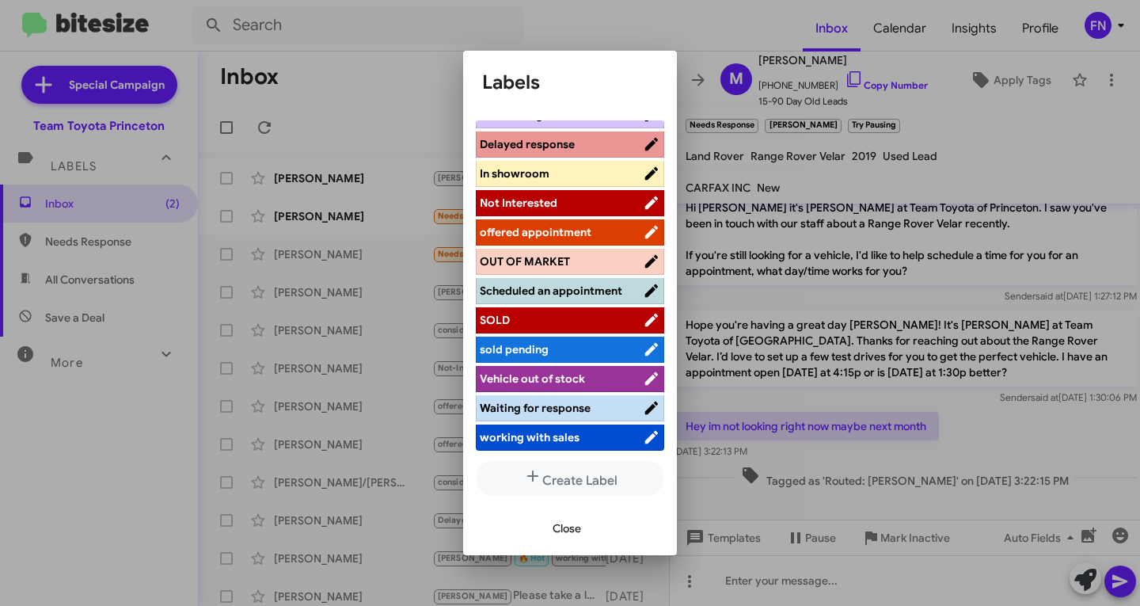
click at [583, 195] on span "Not Interested" at bounding box center [561, 203] width 163 height 16
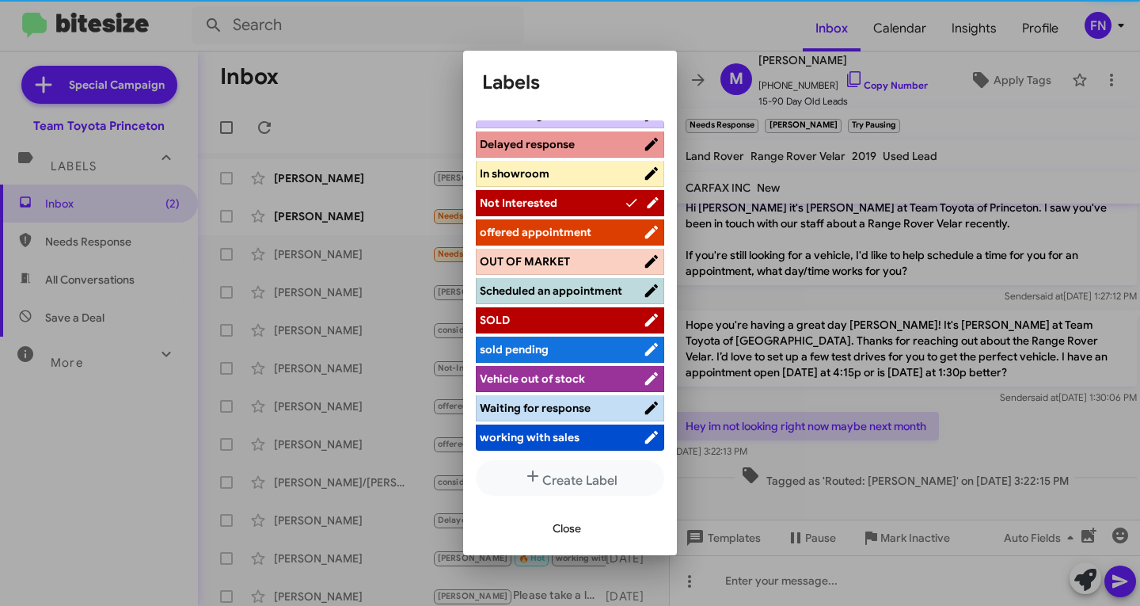
scroll to position [237, 0]
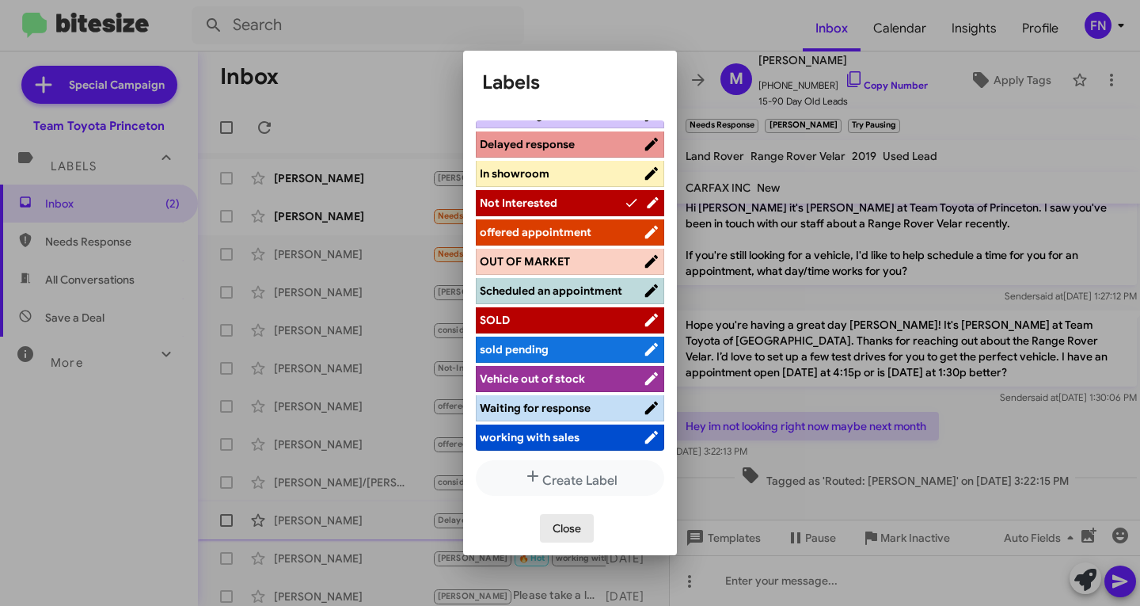
drag, startPoint x: 561, startPoint y: 525, endPoint x: 591, endPoint y: 508, distance: 34.4
click at [563, 526] on span "Close" at bounding box center [567, 528] width 28 height 28
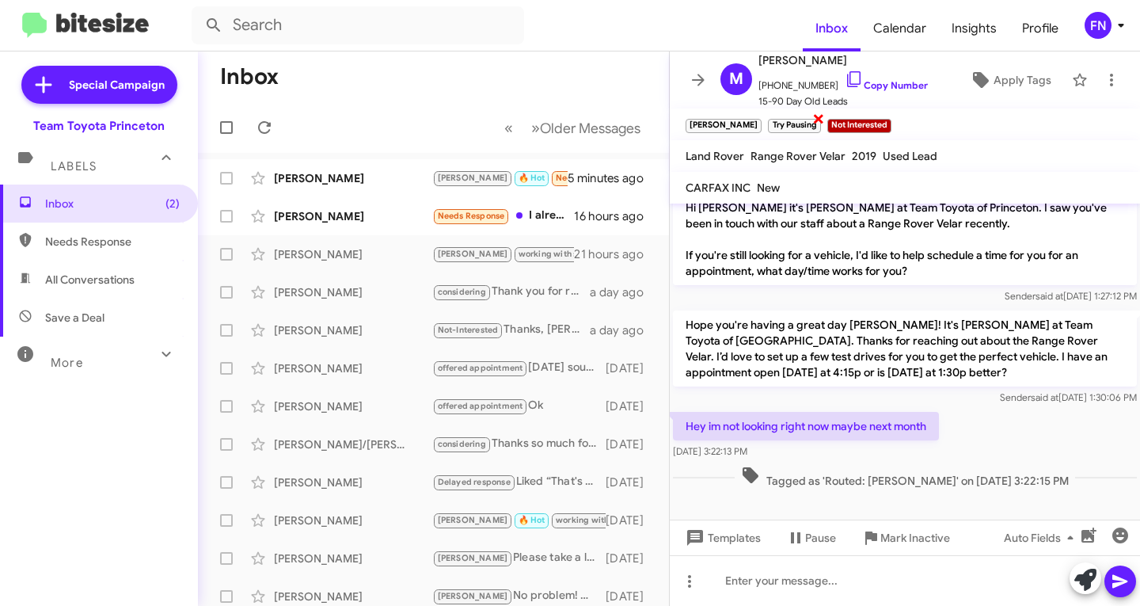
click at [812, 117] on span "×" at bounding box center [818, 117] width 13 height 19
click at [1084, 572] on icon at bounding box center [1085, 579] width 22 height 22
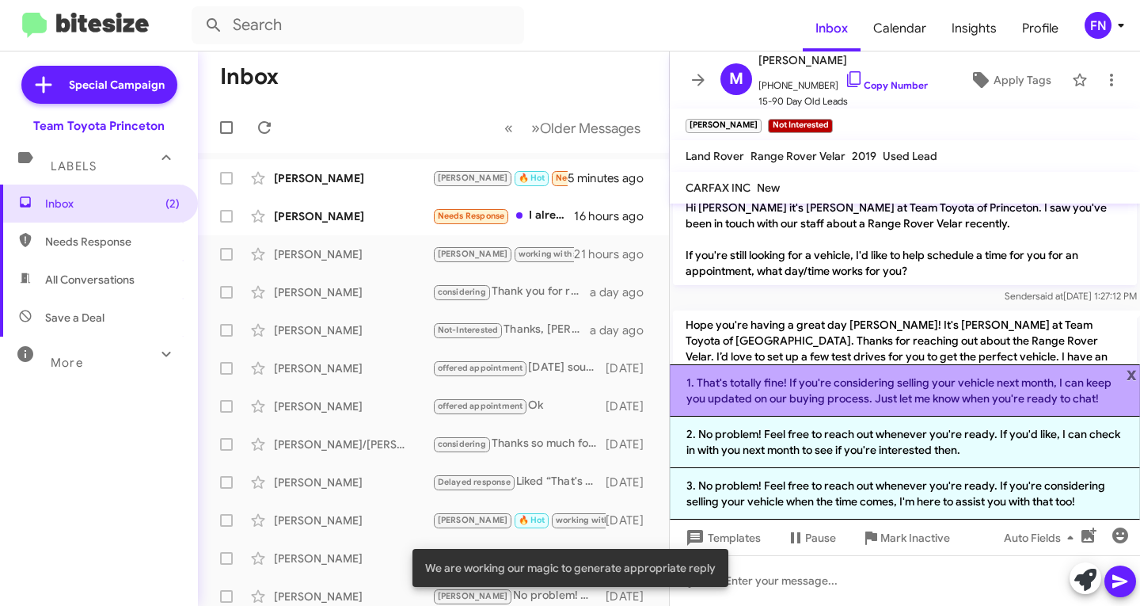
click at [915, 400] on li "1. That's totally fine! If you're considering selling your vehicle next month, …" at bounding box center [905, 390] width 470 height 52
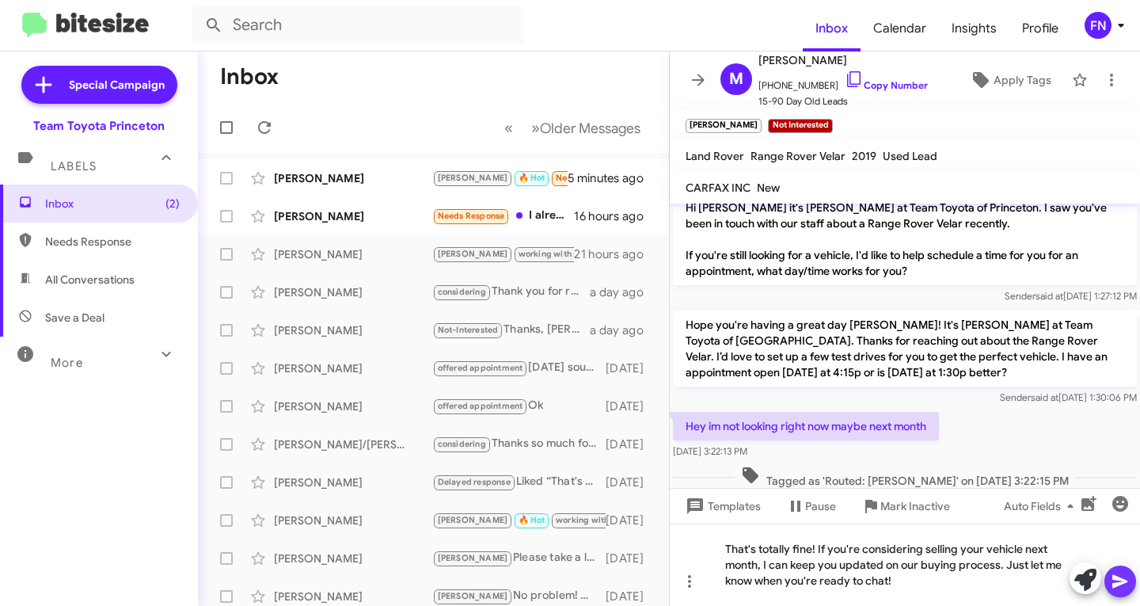
click at [1121, 580] on icon at bounding box center [1119, 581] width 15 height 13
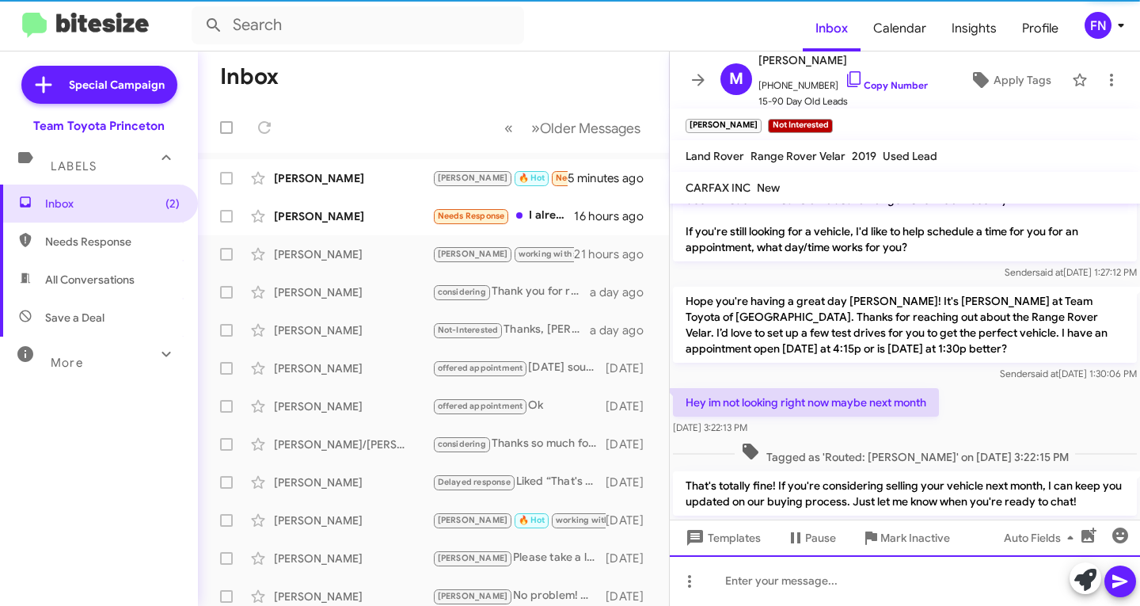
scroll to position [375, 0]
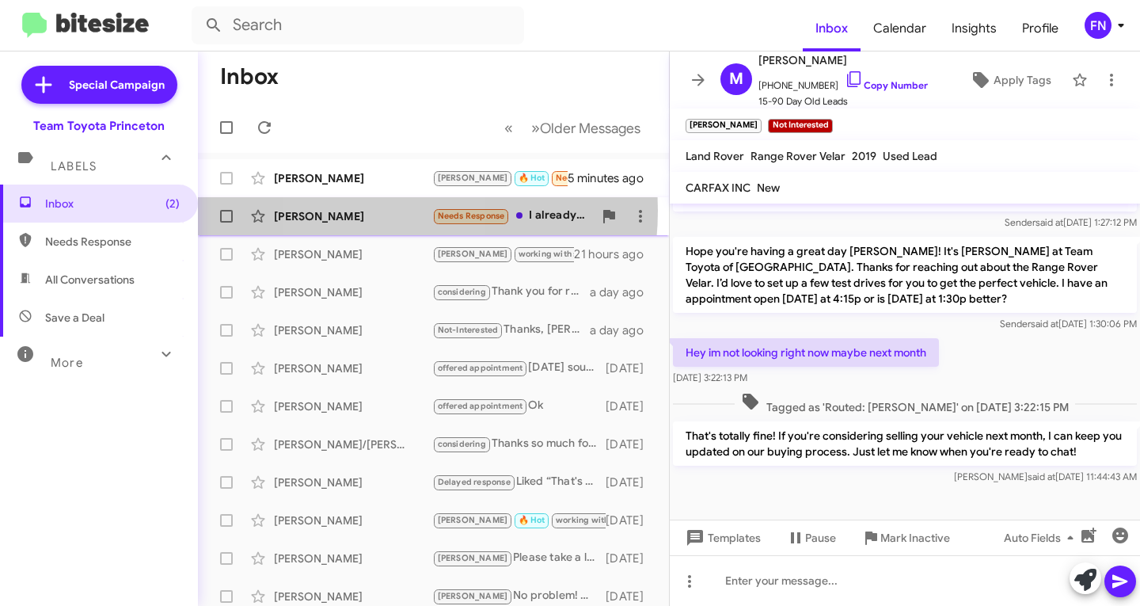
click at [370, 211] on div "[PERSON_NAME]" at bounding box center [353, 216] width 158 height 16
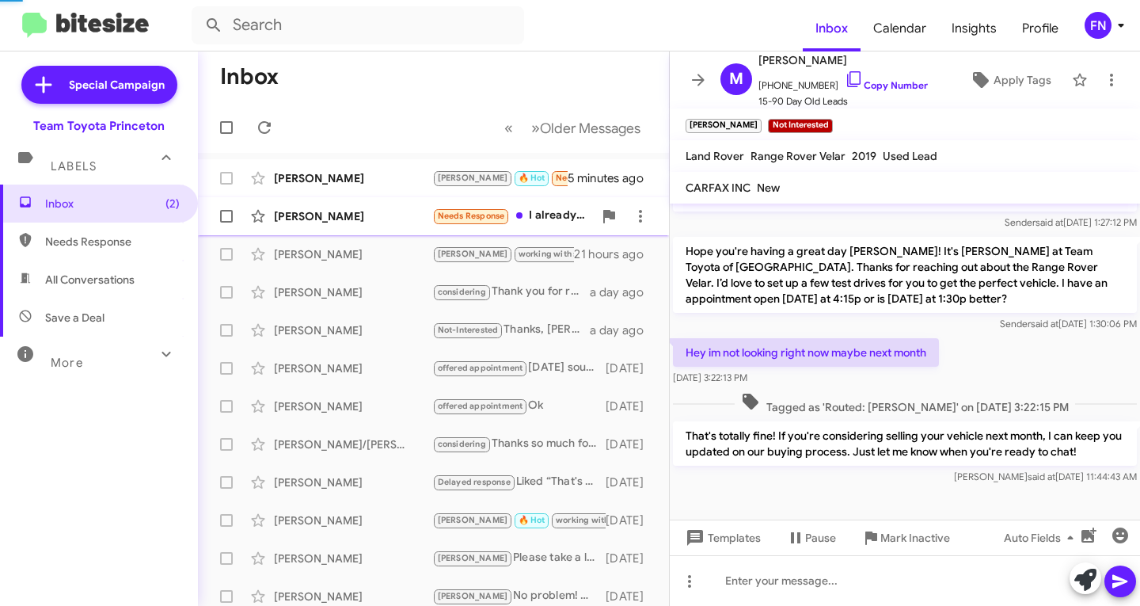
scroll to position [153, 0]
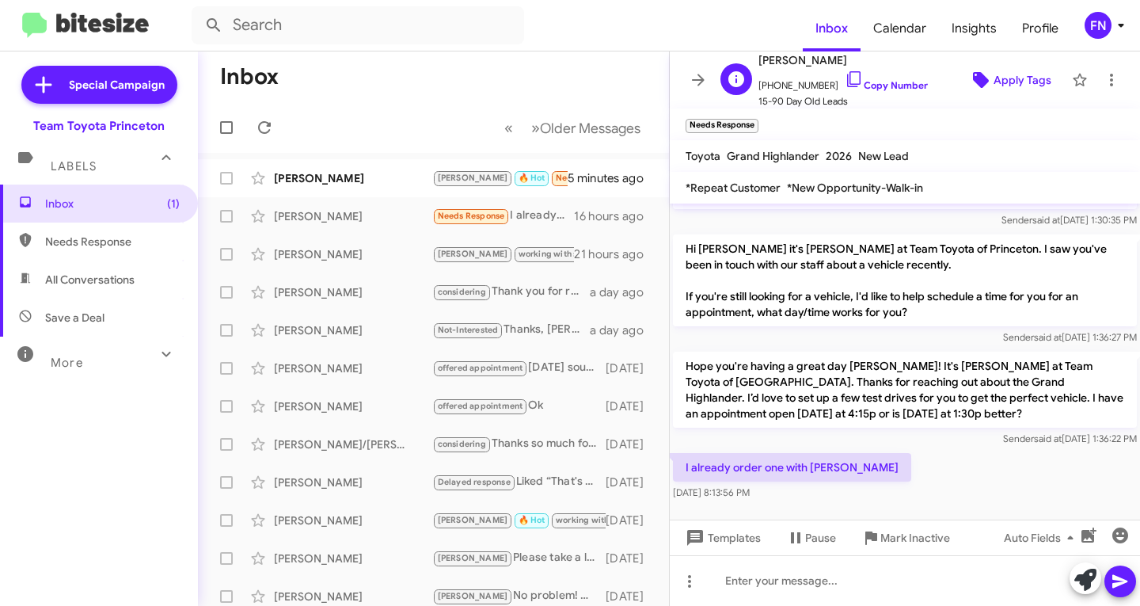
click at [1001, 76] on span "Apply Tags" at bounding box center [1022, 80] width 58 height 28
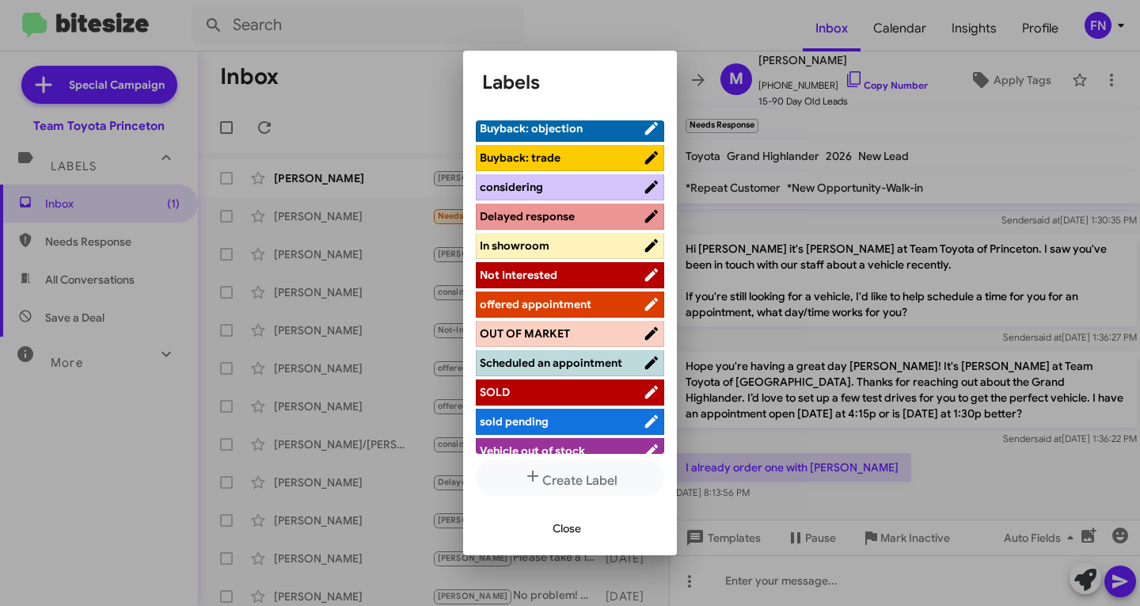
scroll to position [237, 0]
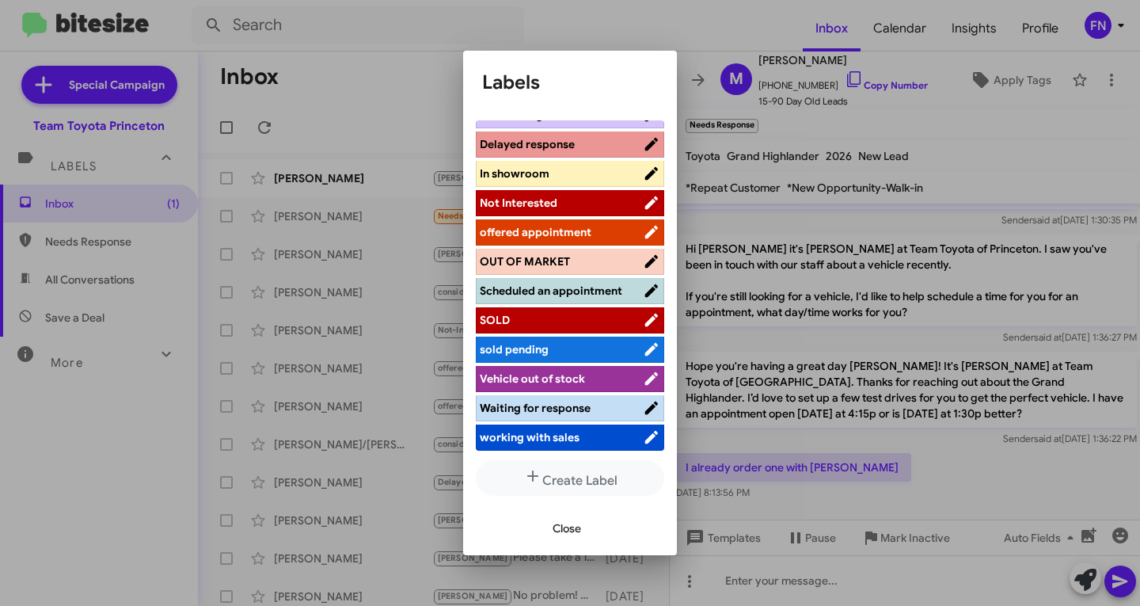
click at [550, 429] on span "working with sales" at bounding box center [561, 437] width 163 height 16
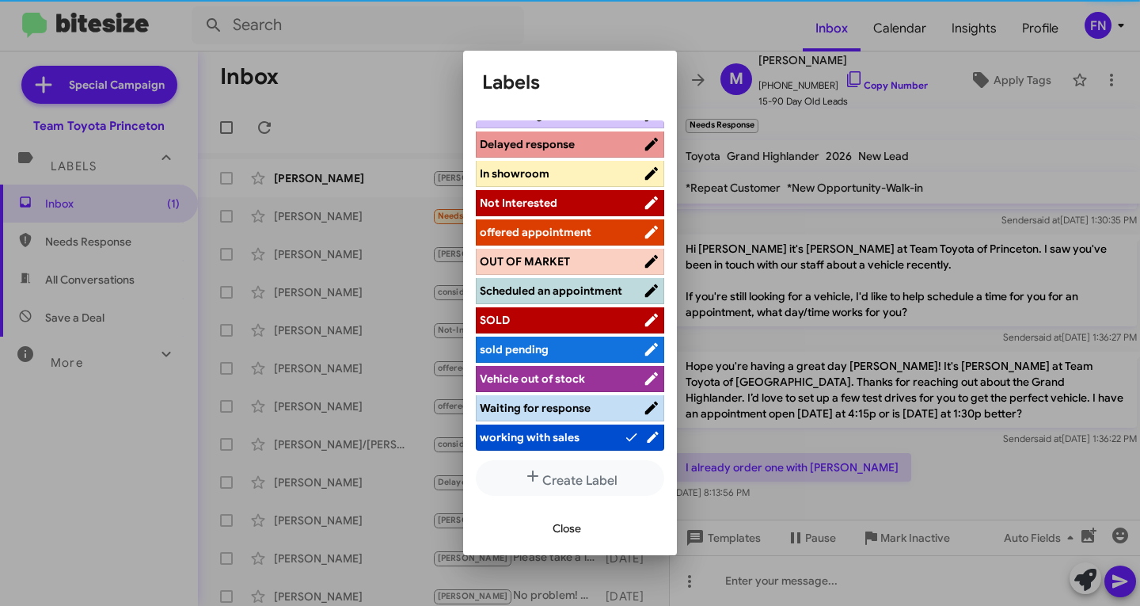
click at [560, 522] on span "Close" at bounding box center [567, 528] width 28 height 28
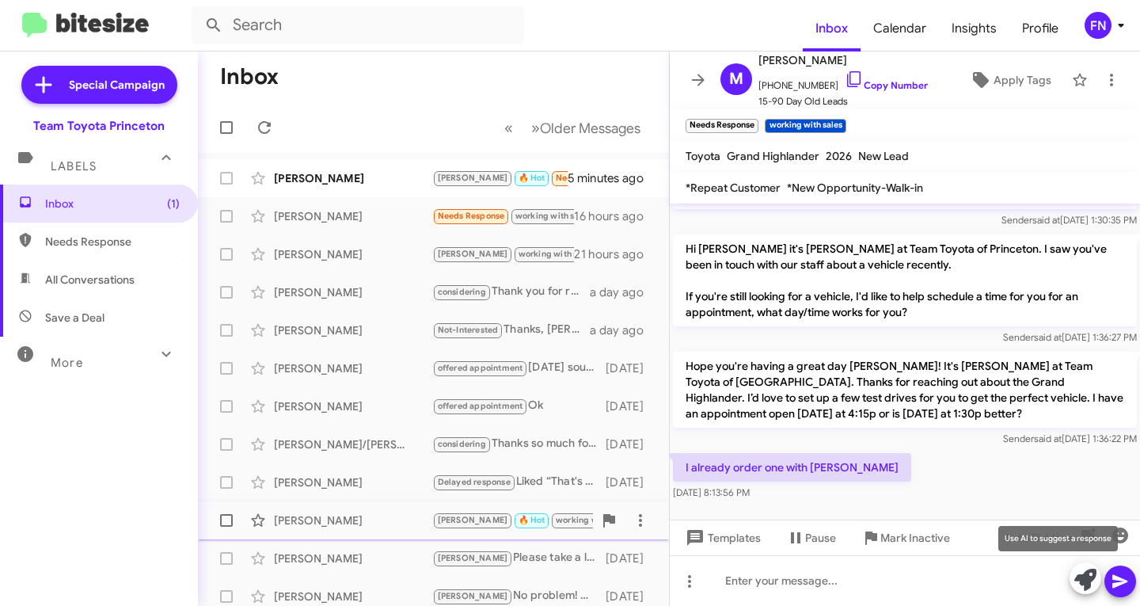
click at [1082, 587] on icon at bounding box center [1085, 579] width 22 height 22
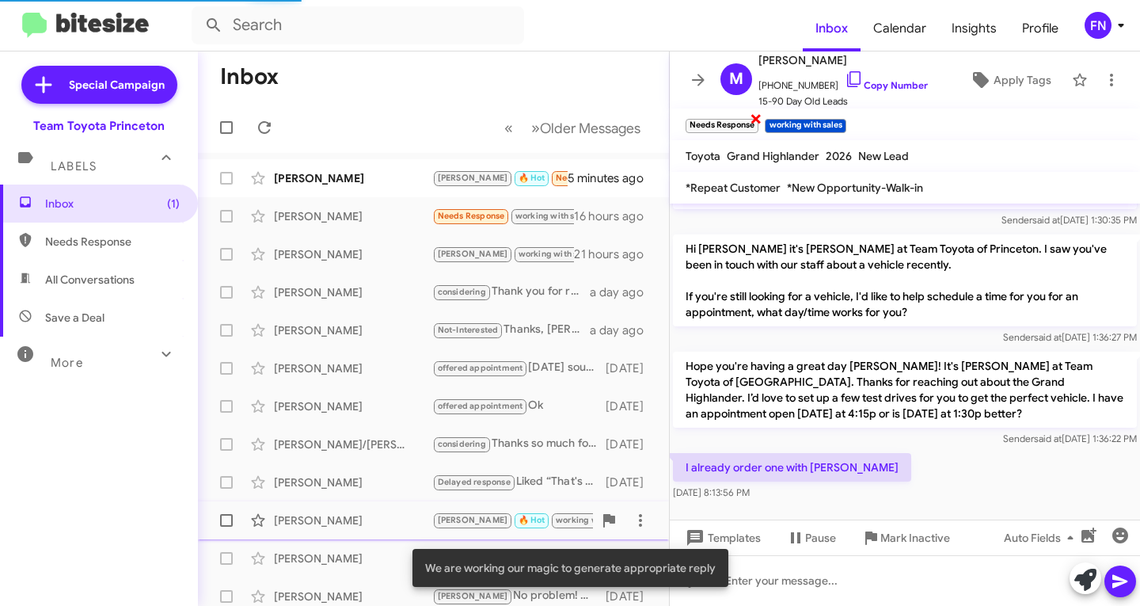
click at [762, 113] on span "×" at bounding box center [756, 117] width 13 height 19
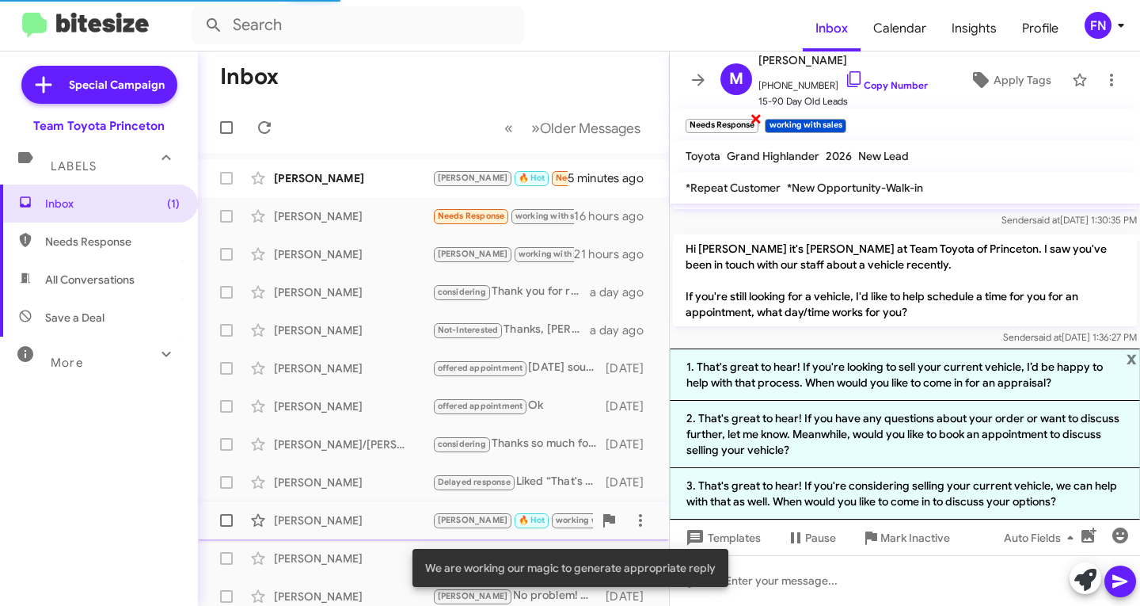
scroll to position [324, 0]
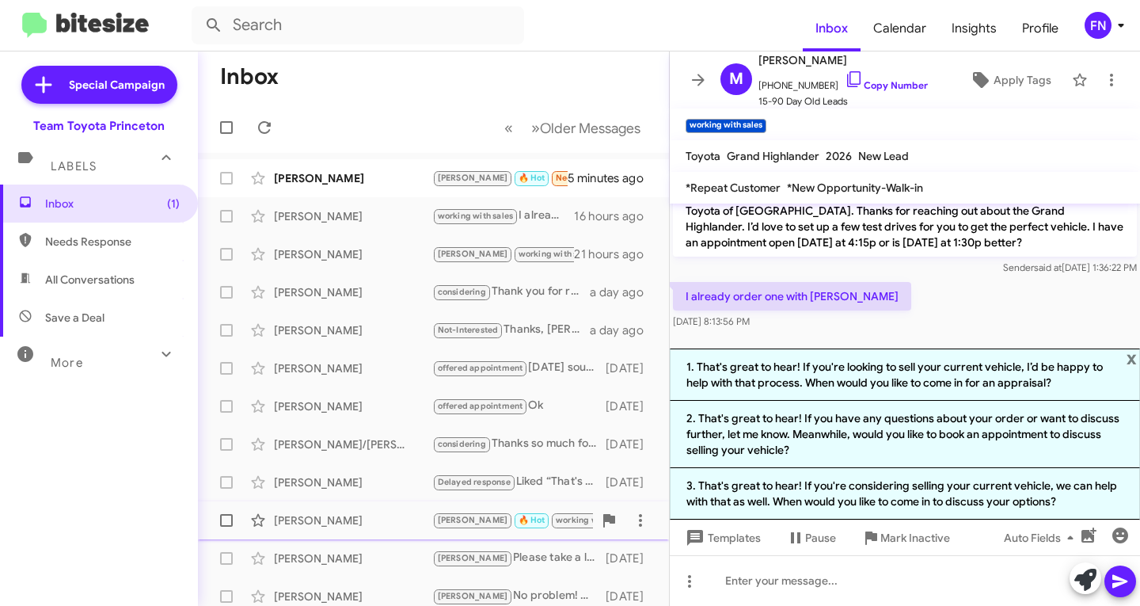
click at [940, 165] on mat-toolbar "Toyota Grand Highlander 2026 New Lead" at bounding box center [905, 156] width 470 height 32
click at [454, 174] on small "[PERSON_NAME]" at bounding box center [473, 178] width 78 height 15
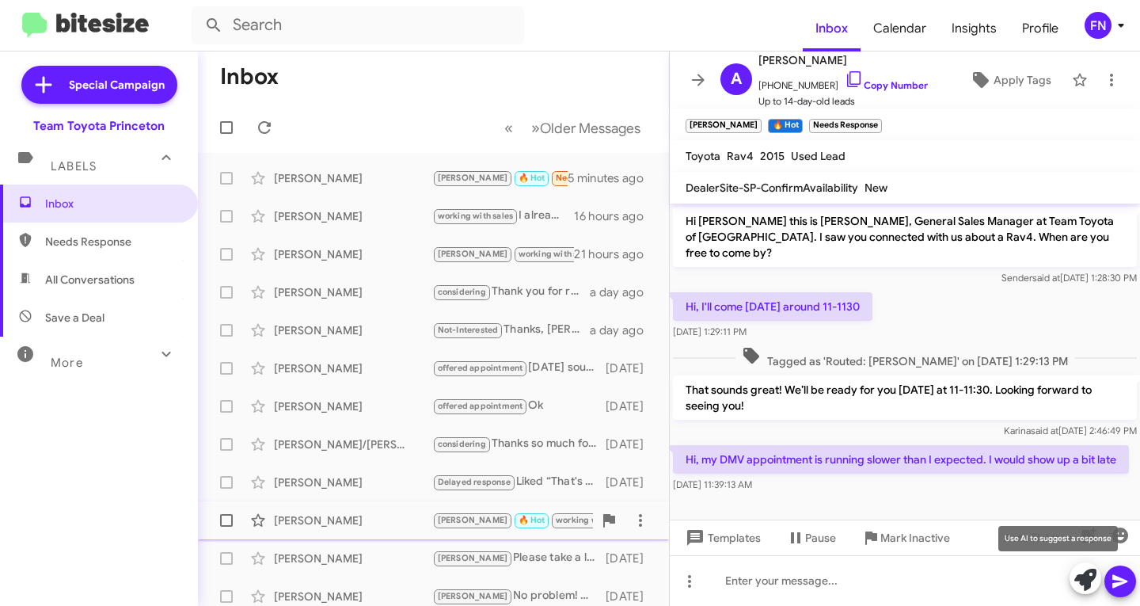
click at [1084, 580] on icon at bounding box center [1085, 579] width 22 height 22
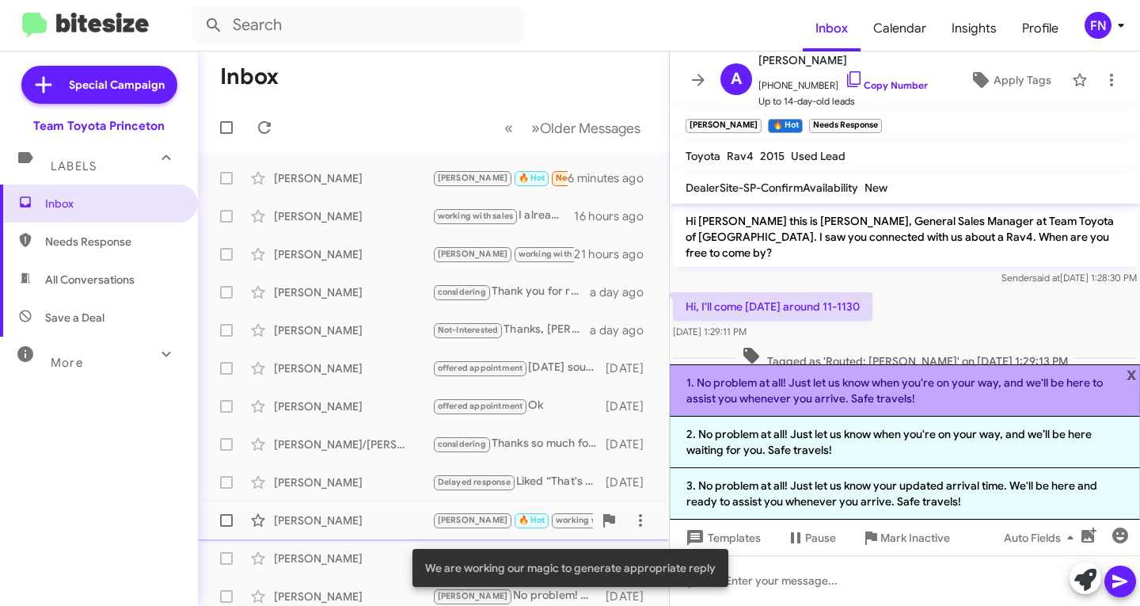
click at [915, 385] on li "1. No problem at all! Just let us know when you're on your way, and we'll be he…" at bounding box center [905, 390] width 470 height 52
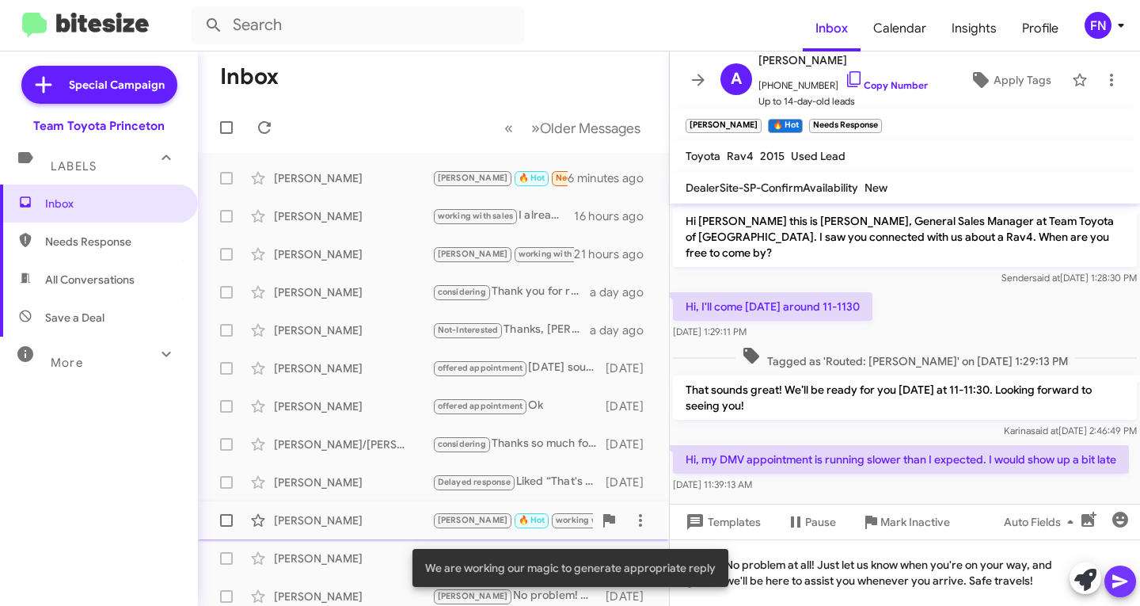
click at [1110, 580] on button at bounding box center [1120, 581] width 32 height 32
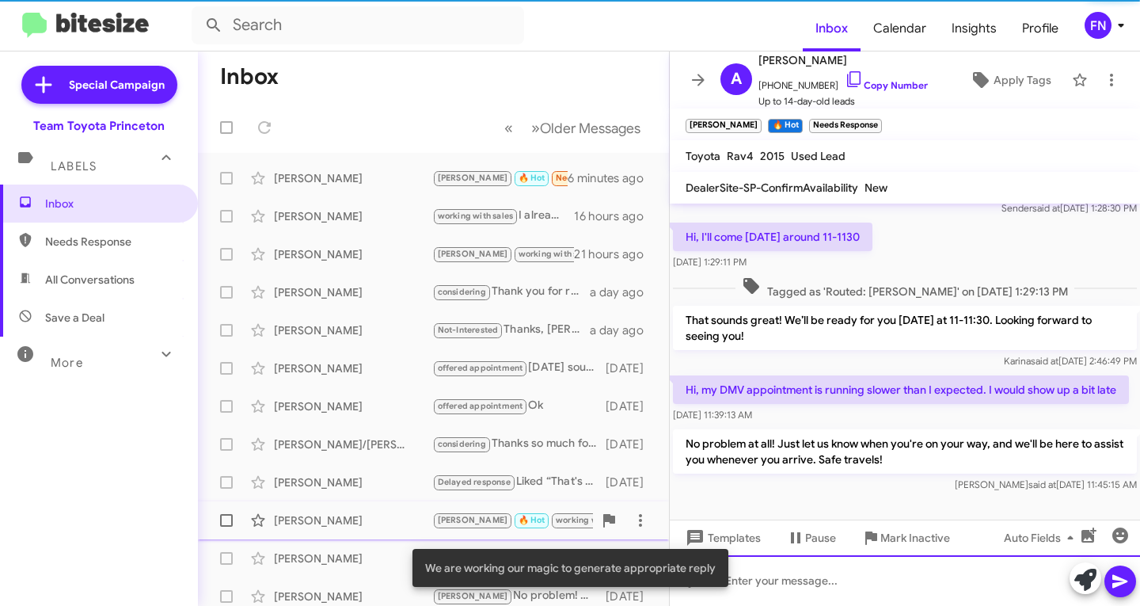
scroll to position [85, 0]
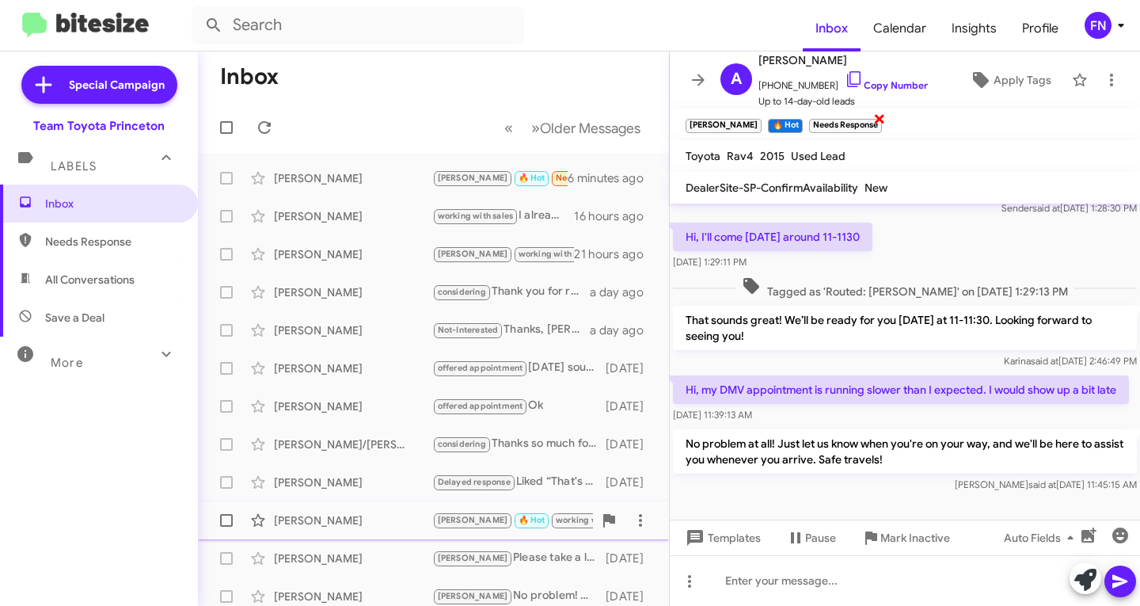
click at [873, 127] on span "×" at bounding box center [879, 117] width 13 height 19
click at [794, 115] on span "×" at bounding box center [800, 117] width 13 height 19
click at [131, 279] on span "All Conversations" at bounding box center [89, 280] width 89 height 16
type input "in:all-conversations"
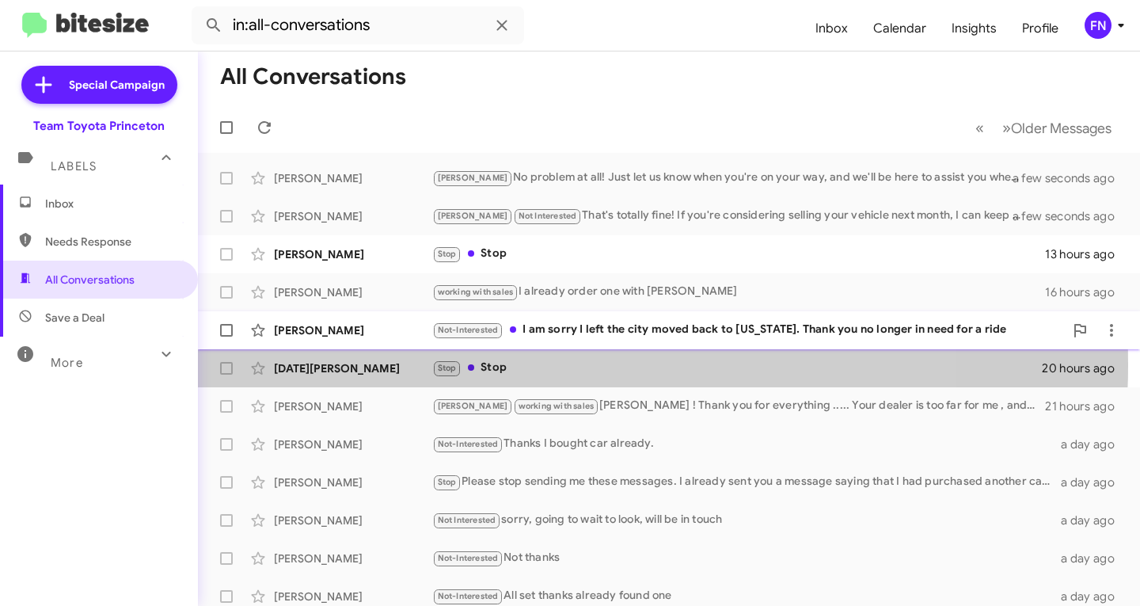
drag, startPoint x: 338, startPoint y: 364, endPoint x: 364, endPoint y: 318, distance: 52.8
click at [338, 363] on div "[DATE][PERSON_NAME]" at bounding box center [353, 368] width 158 height 16
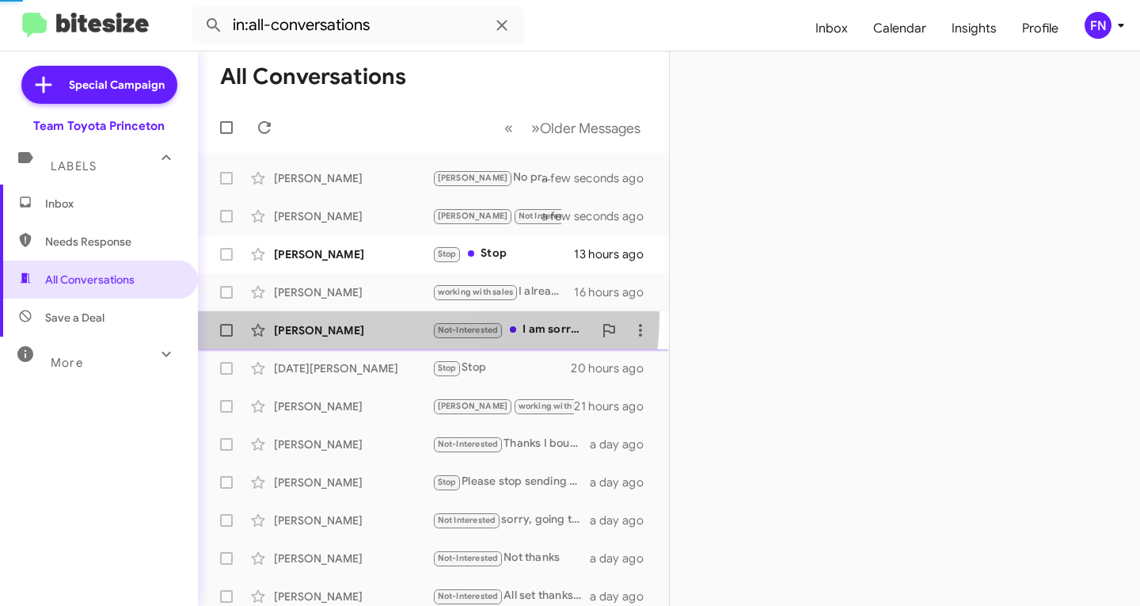
click at [367, 315] on div "[PERSON_NAME] Not-Interested I am sorry I left the city moved back to [US_STATE…" at bounding box center [434, 330] width 446 height 32
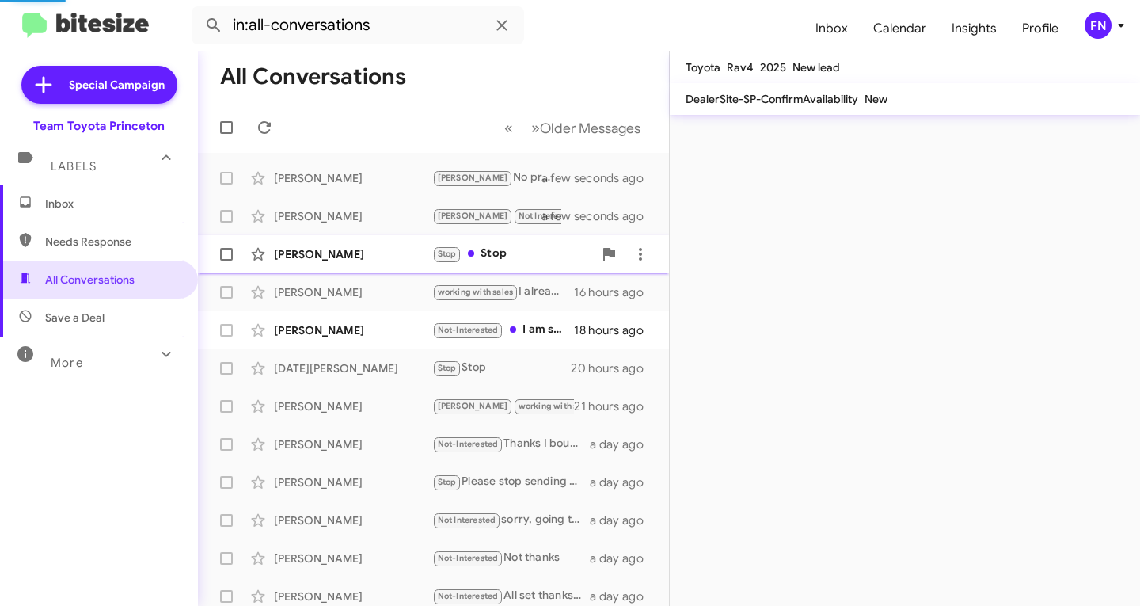
click at [372, 247] on div "[PERSON_NAME]" at bounding box center [353, 254] width 158 height 16
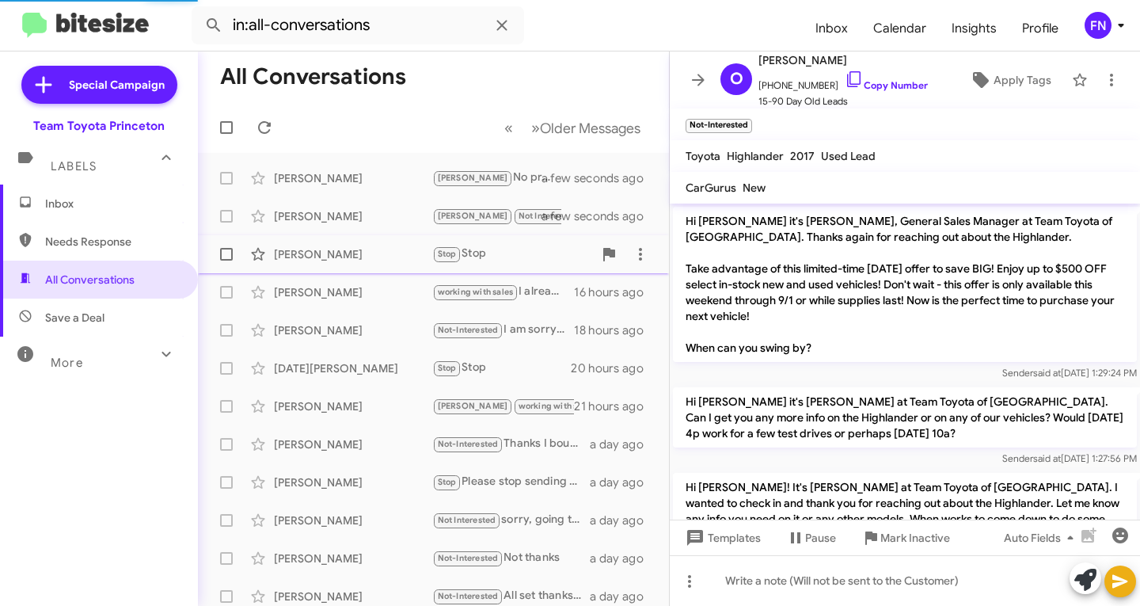
scroll to position [453, 0]
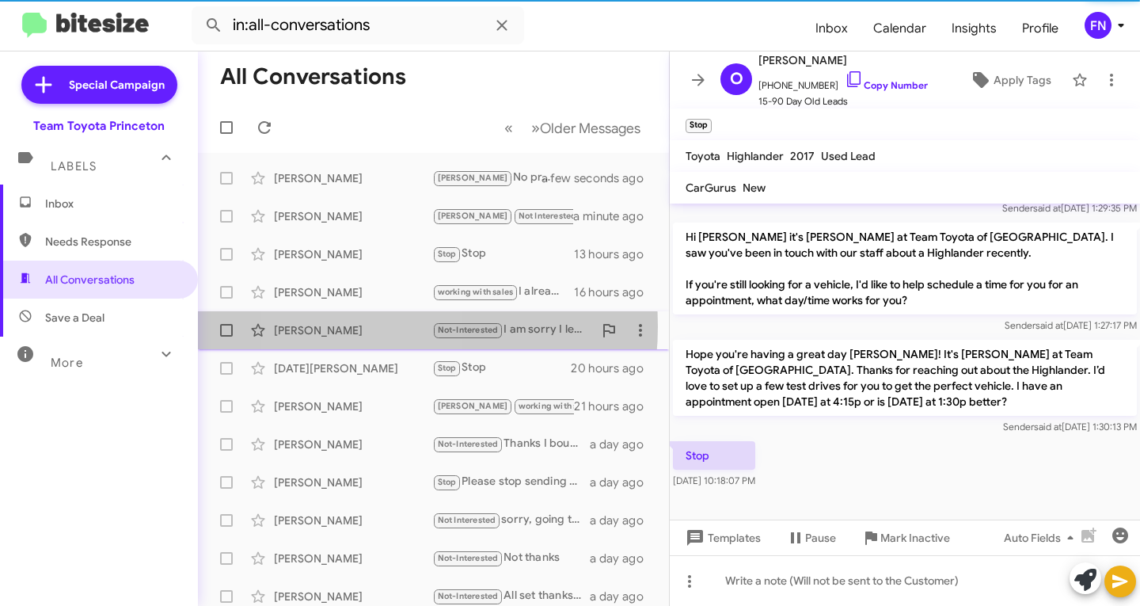
click at [359, 326] on div "[PERSON_NAME]" at bounding box center [353, 330] width 158 height 16
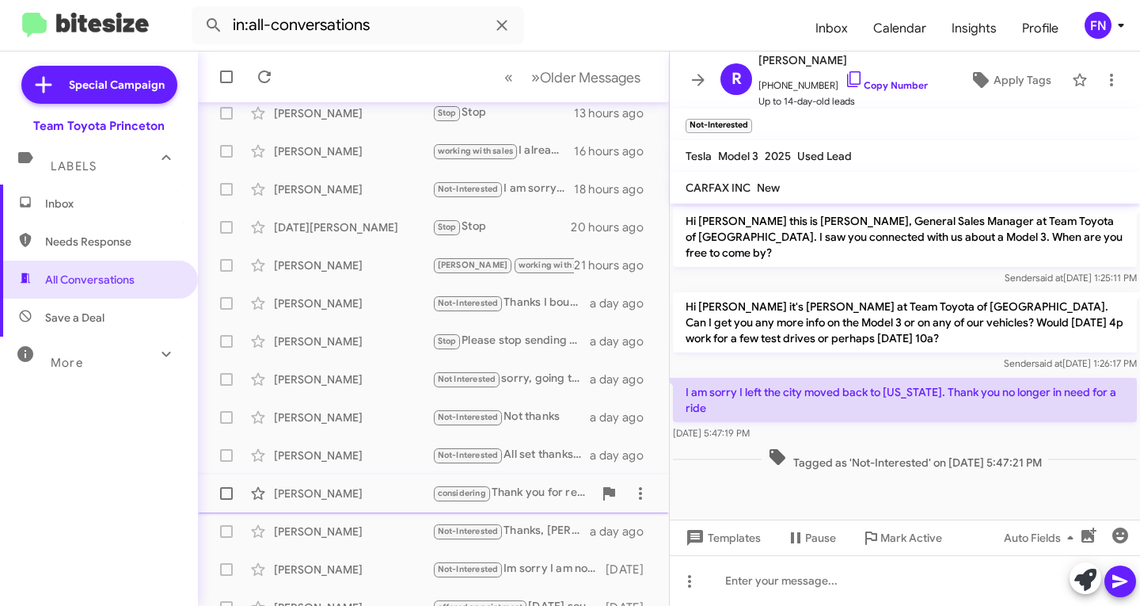
scroll to position [313, 0]
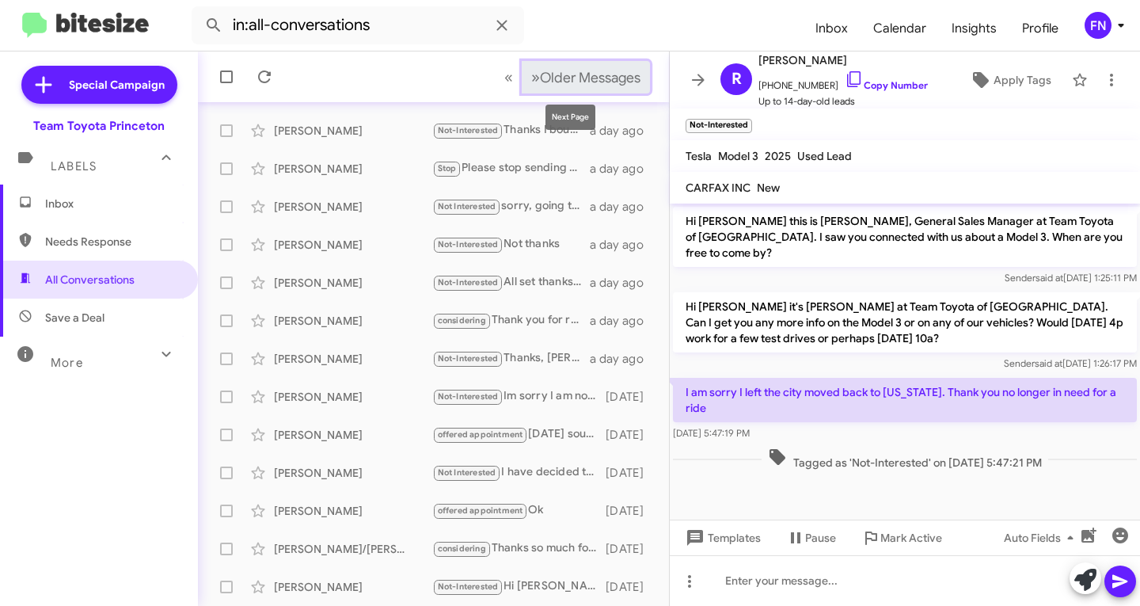
click at [527, 93] on button "» Next Older Messages" at bounding box center [586, 77] width 128 height 32
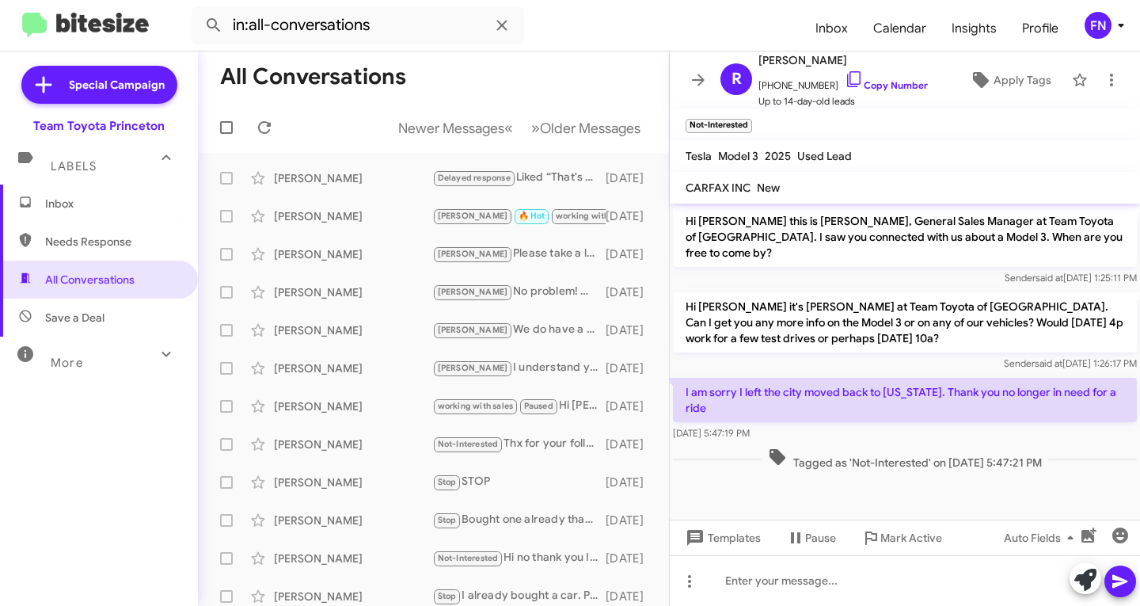
click at [74, 196] on span "Inbox" at bounding box center [112, 204] width 135 height 16
